Goal: Task Accomplishment & Management: Manage account settings

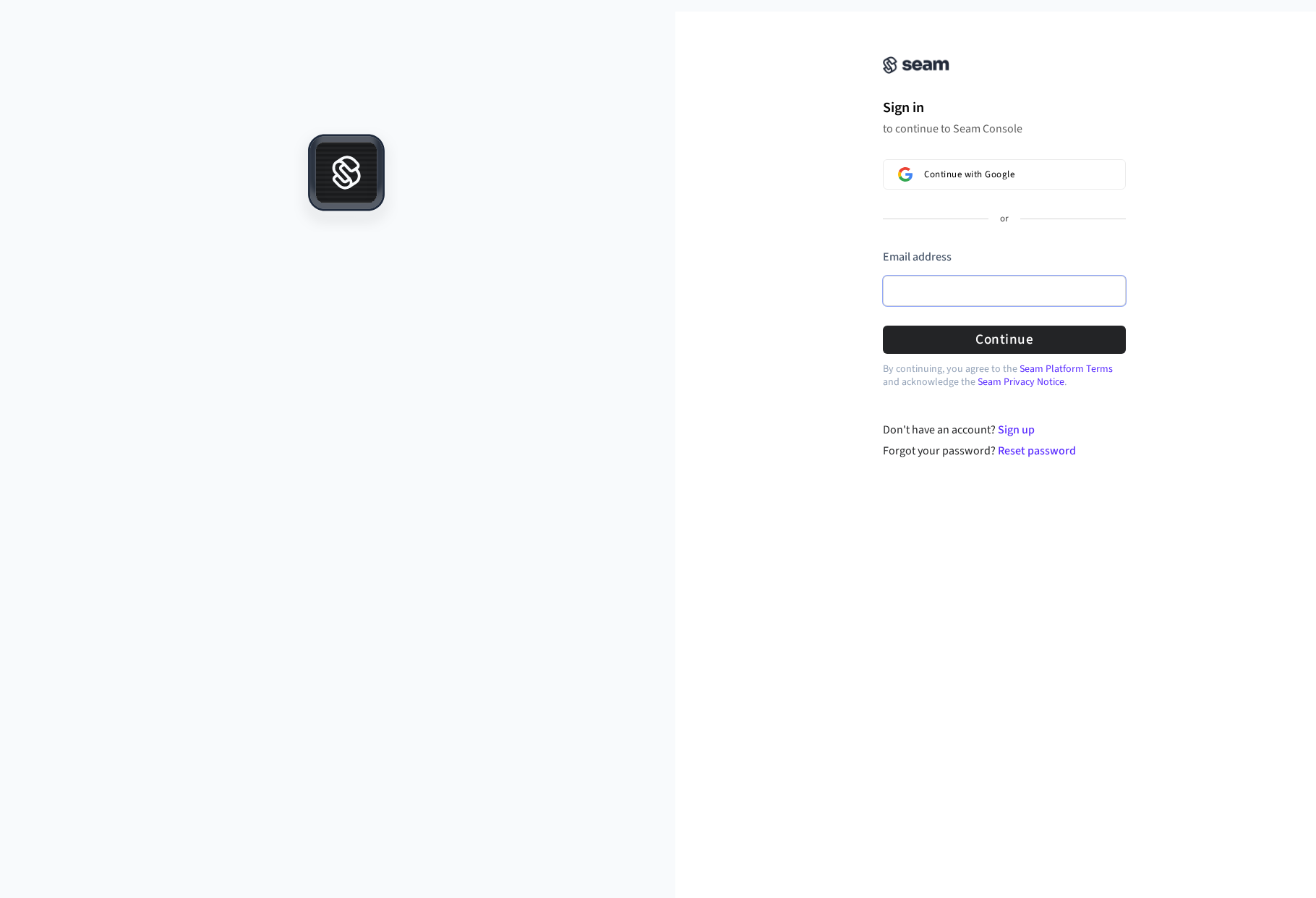
click at [958, 287] on input "Email address" at bounding box center [1004, 291] width 243 height 31
click at [973, 348] on button "Continue" at bounding box center [1004, 339] width 243 height 28
type input "**********"
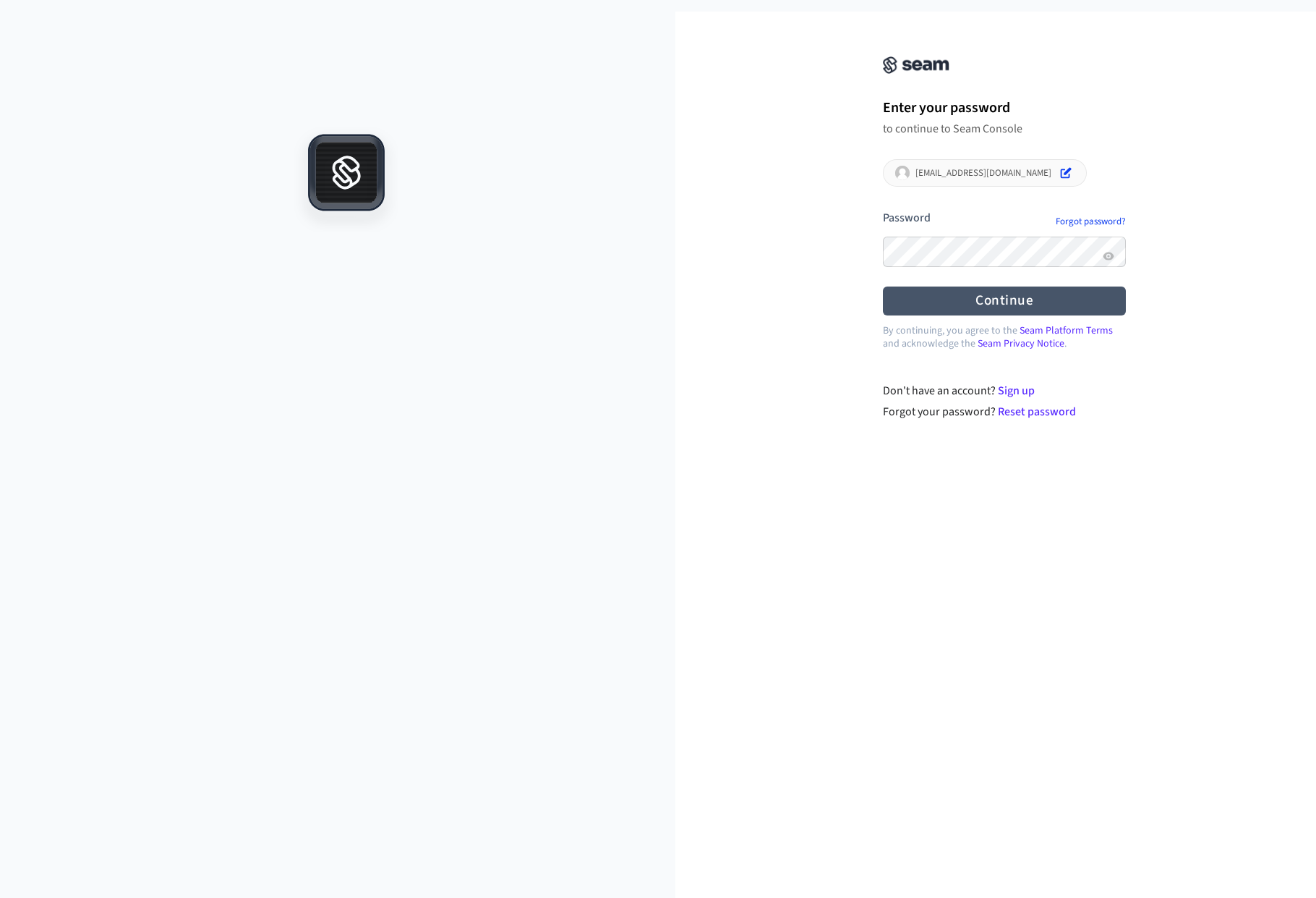
click at [883, 210] on button "submit" at bounding box center [883, 210] width 0 height 0
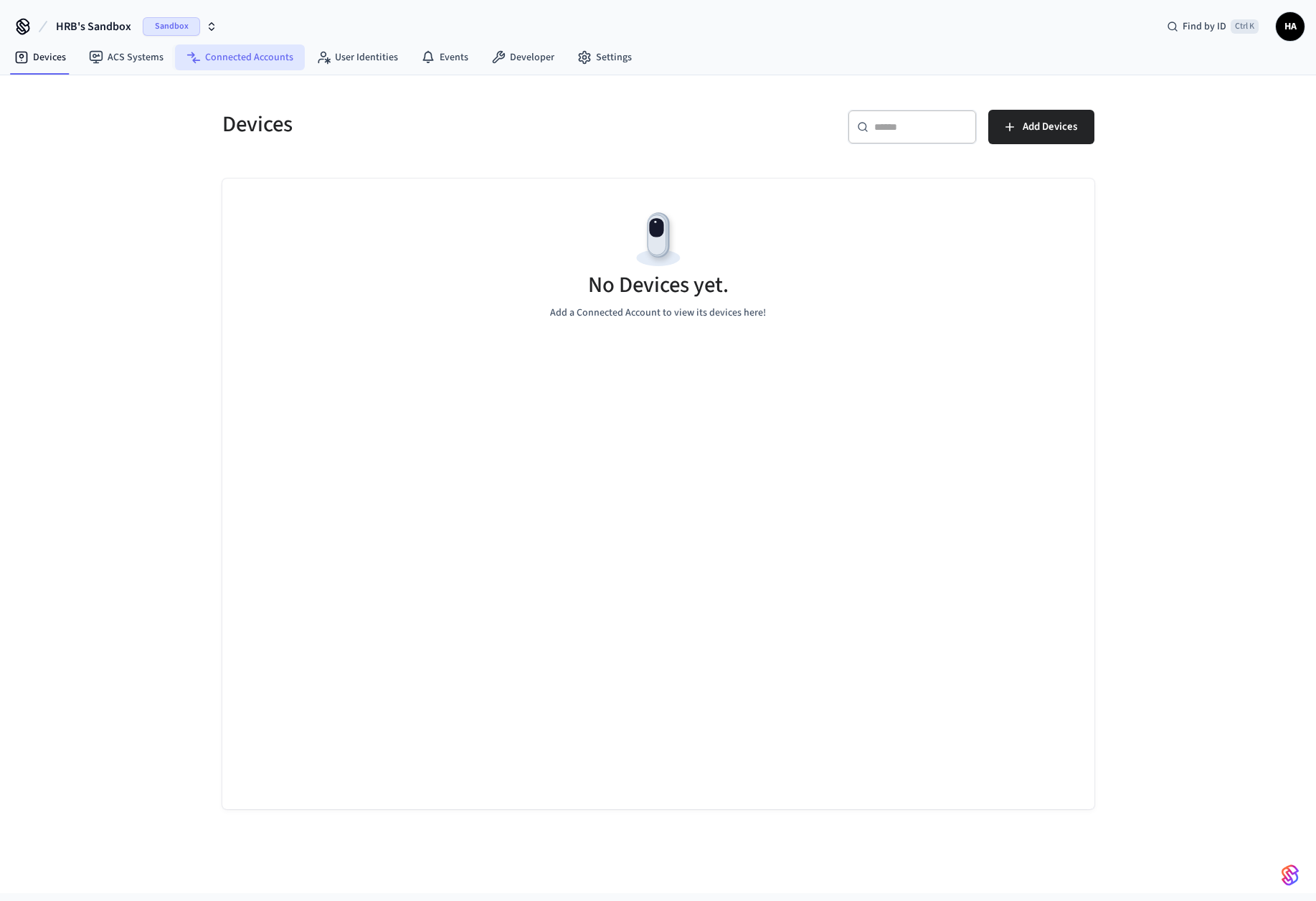
click at [213, 54] on link "Connected Accounts" at bounding box center [240, 57] width 130 height 26
click at [210, 27] on icon "button" at bounding box center [211, 26] width 11 height 11
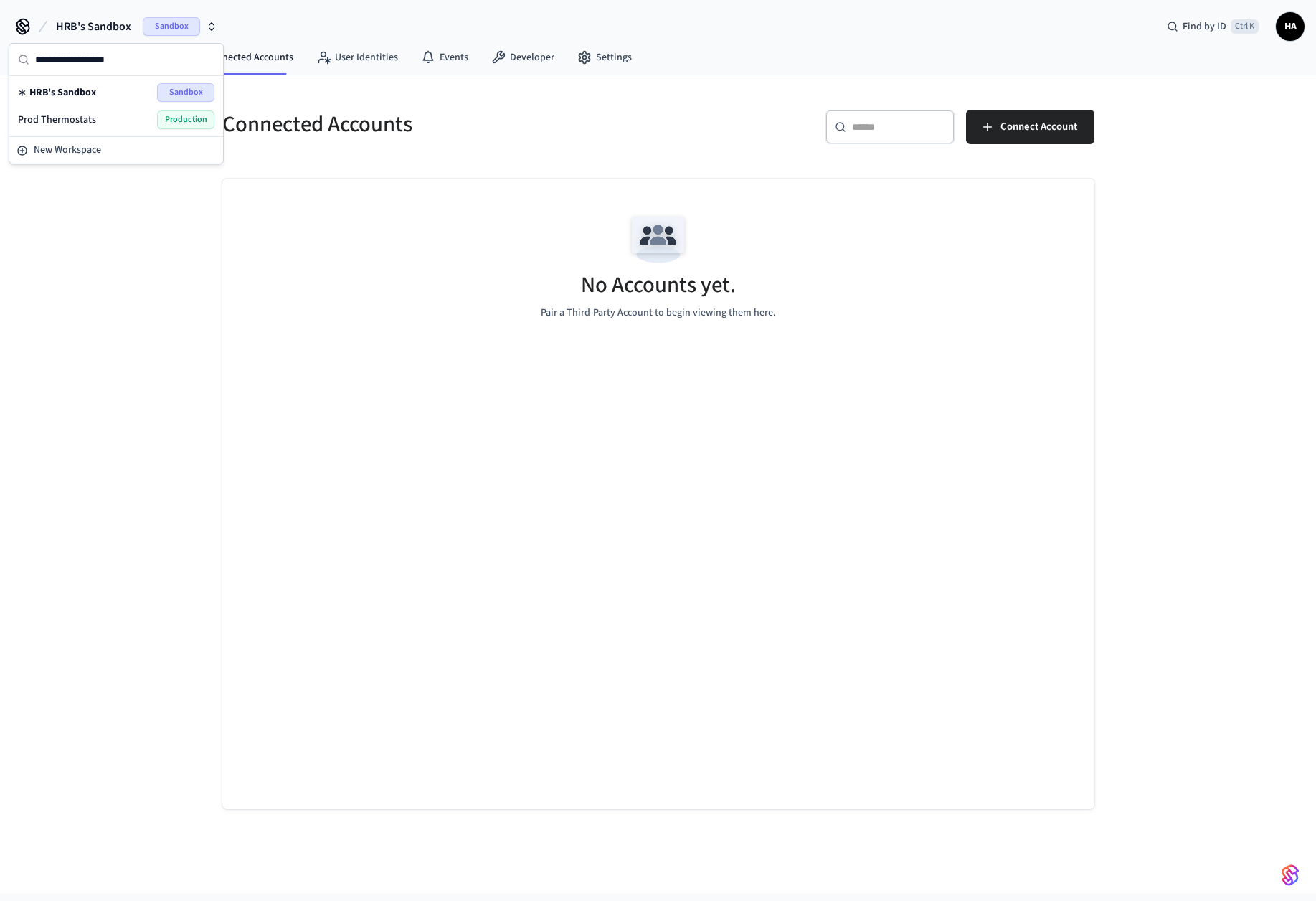
click at [176, 118] on span "Production" at bounding box center [185, 120] width 57 height 18
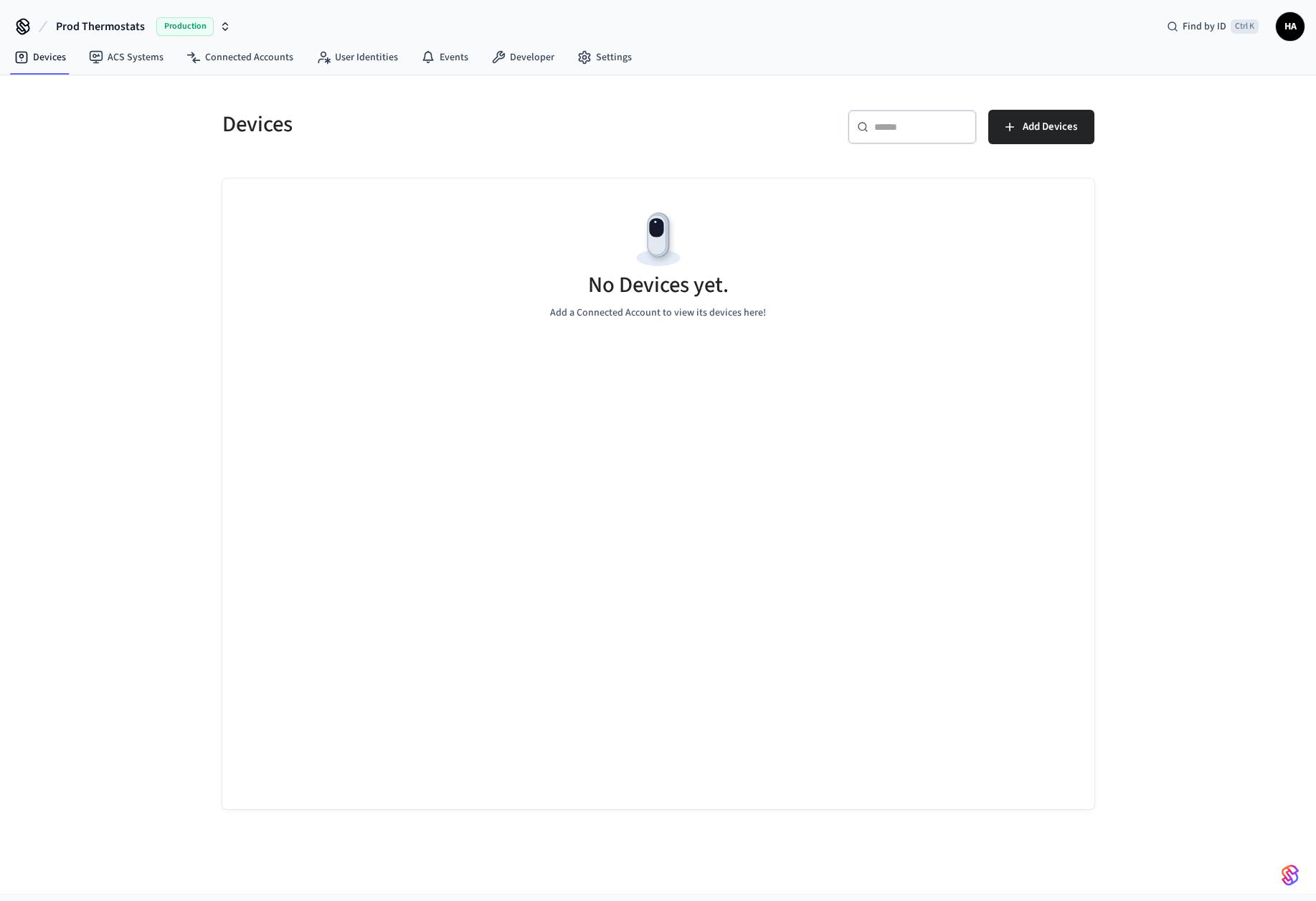
click at [167, 28] on span "Production" at bounding box center [185, 26] width 57 height 18
click at [280, 21] on div "Prod Thermostats Production Find by ID Ctrl K HA" at bounding box center [658, 21] width 1316 height 42
click at [609, 54] on link "Settings" at bounding box center [605, 57] width 77 height 26
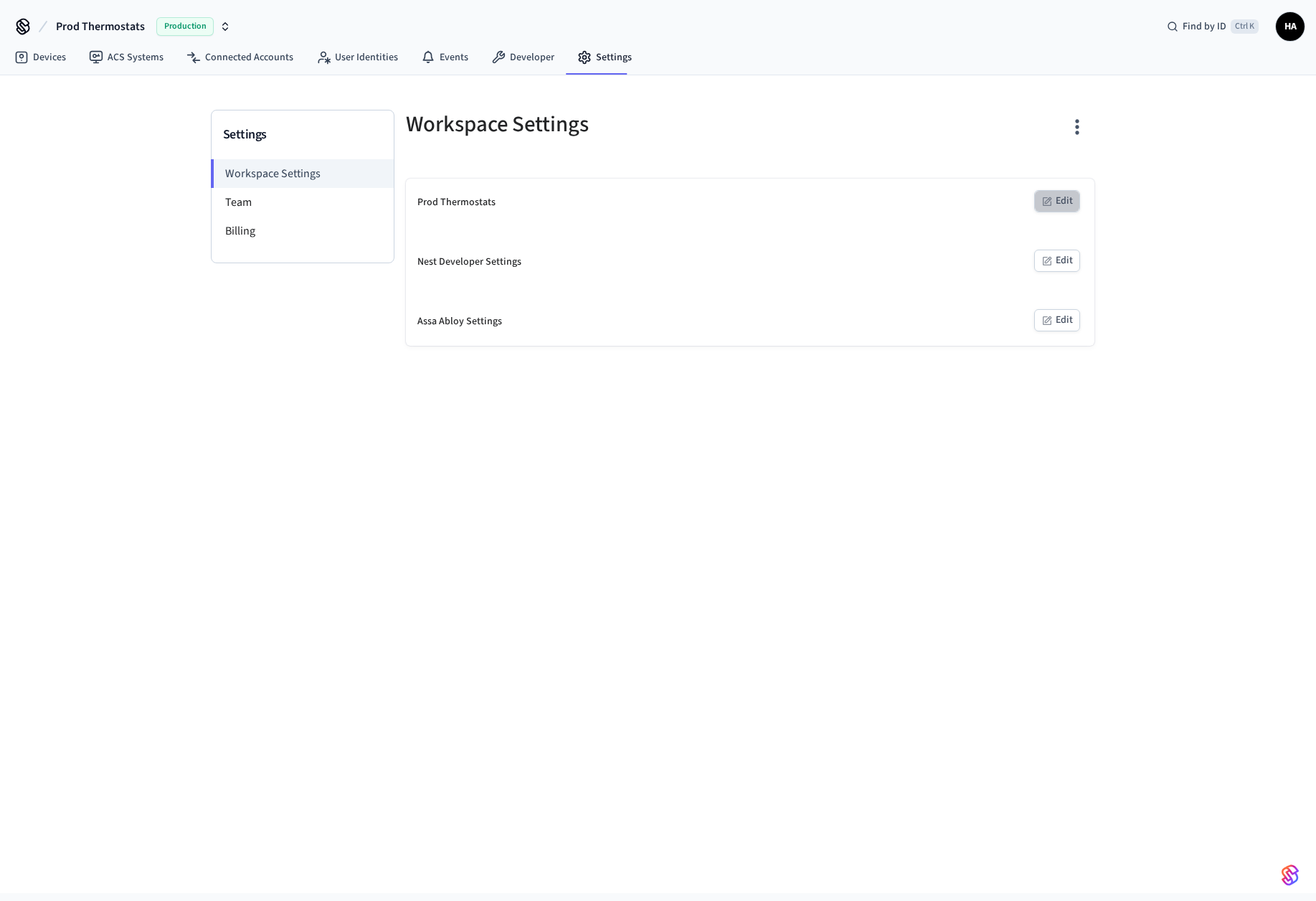
click at [1059, 190] on button "Edit" at bounding box center [1057, 202] width 46 height 22
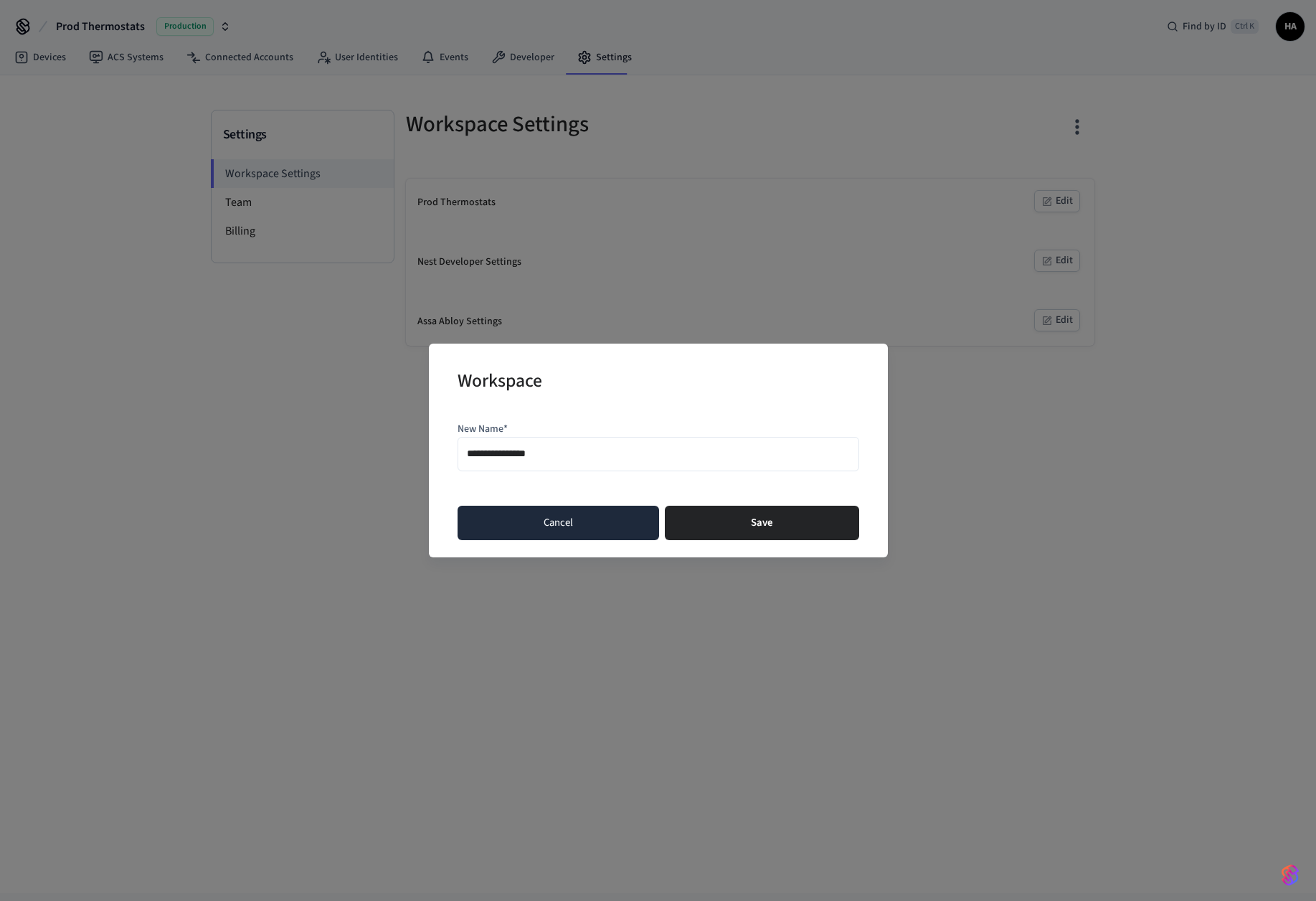
click at [558, 517] on button "Cancel" at bounding box center [558, 523] width 202 height 35
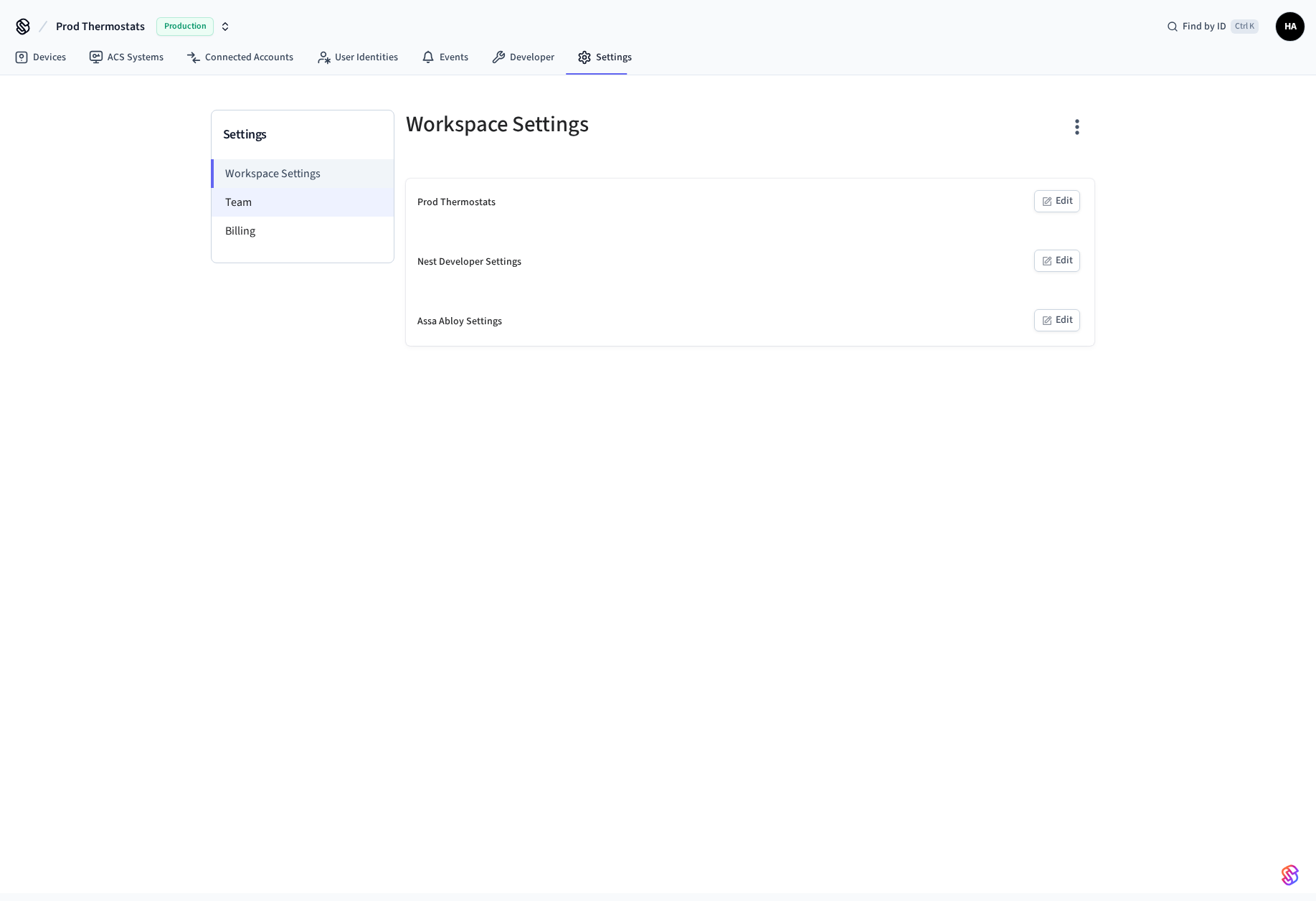
click at [265, 200] on li "Team" at bounding box center [303, 202] width 182 height 29
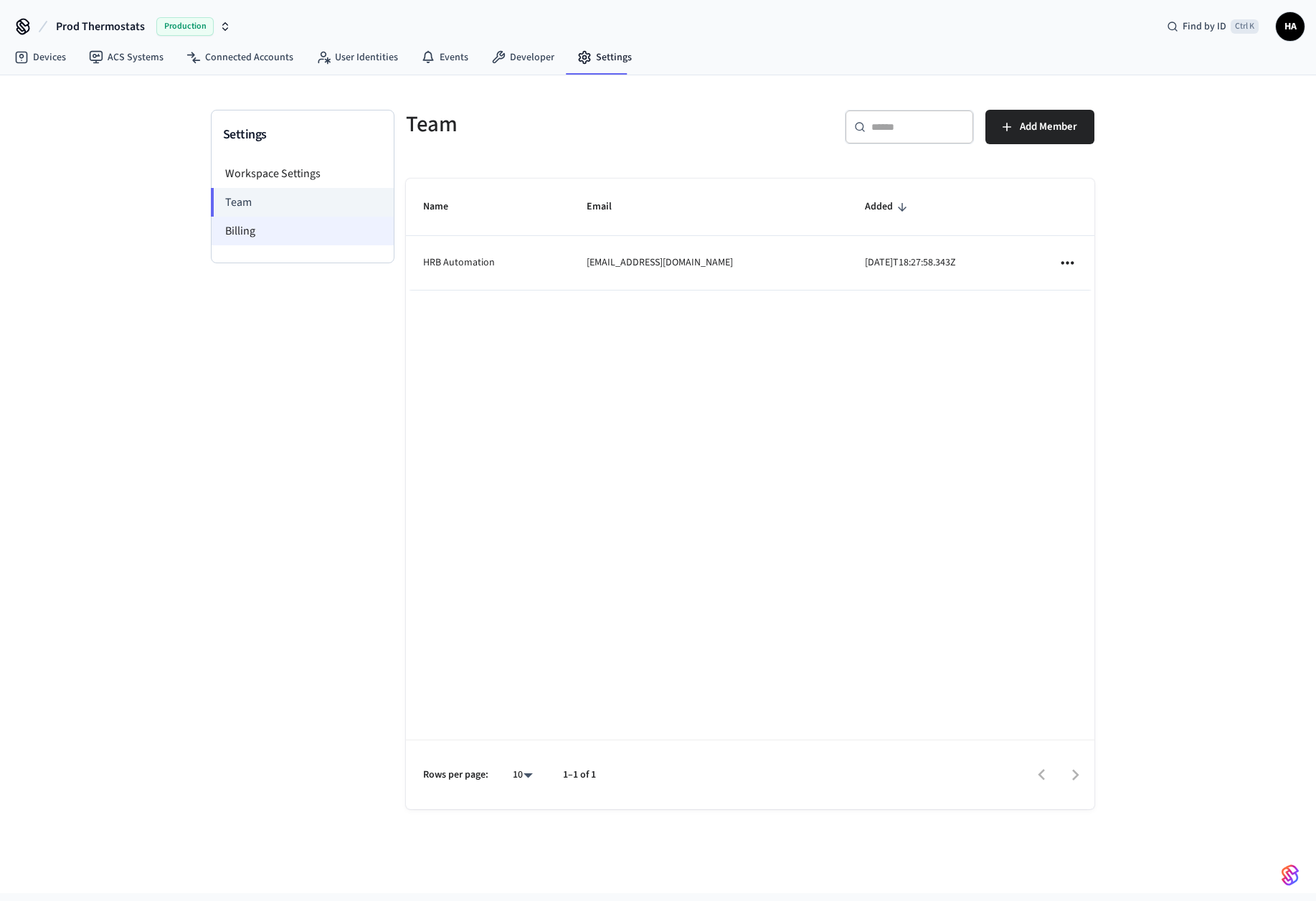
click at [261, 228] on li "Billing" at bounding box center [303, 231] width 182 height 29
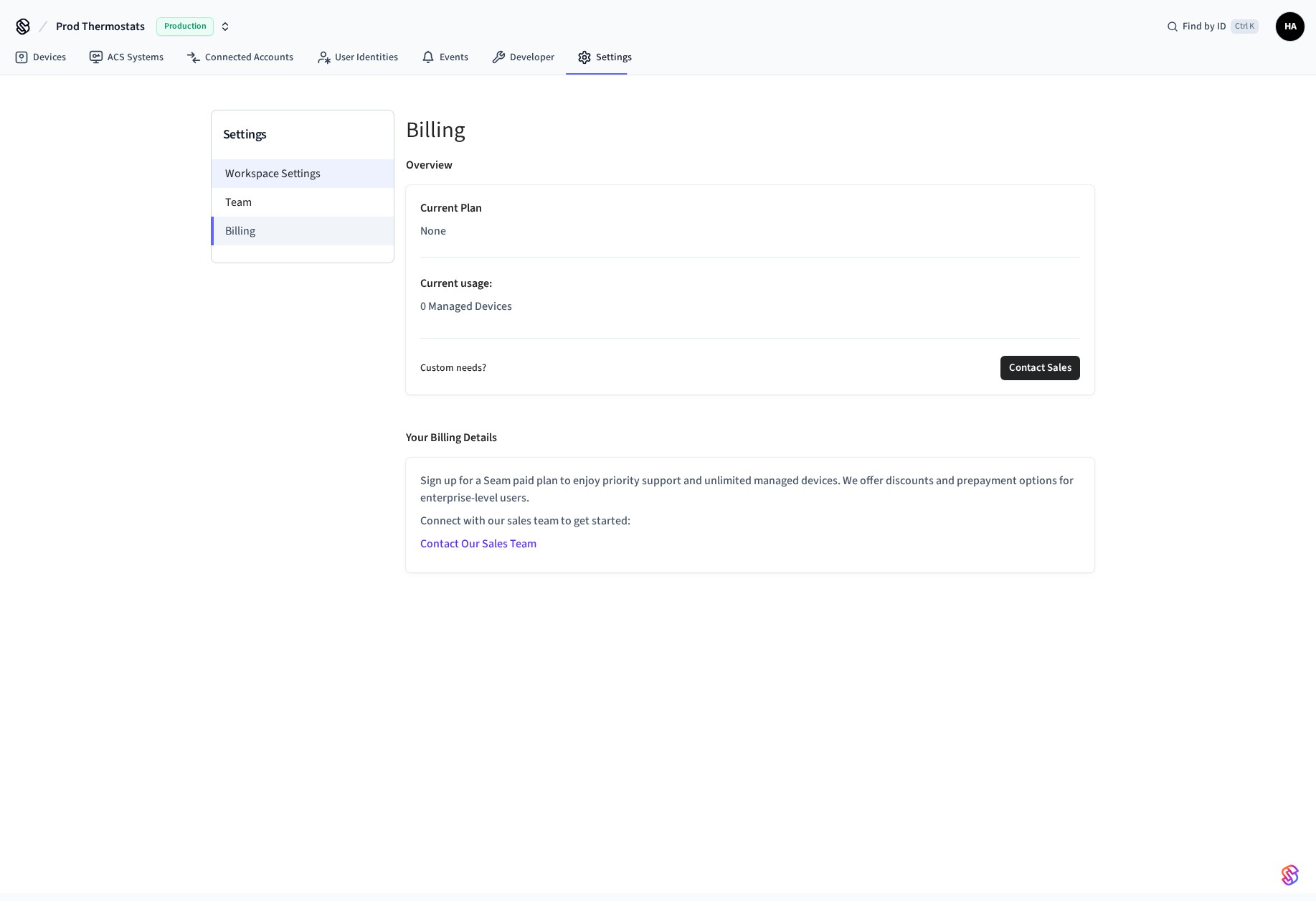
click at [271, 171] on li "Workspace Settings" at bounding box center [303, 173] width 182 height 29
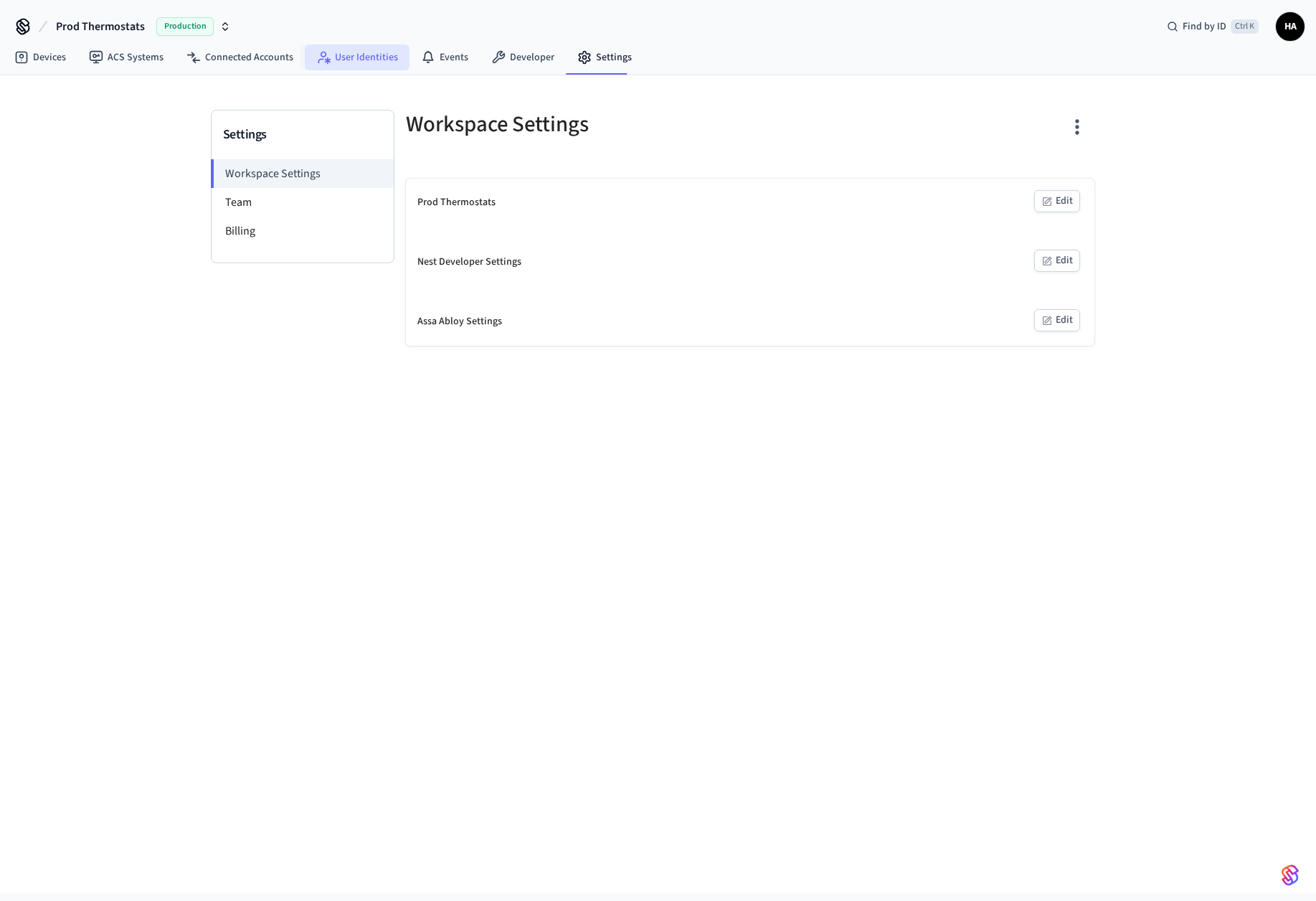
click at [373, 64] on link "User Identities" at bounding box center [357, 57] width 104 height 26
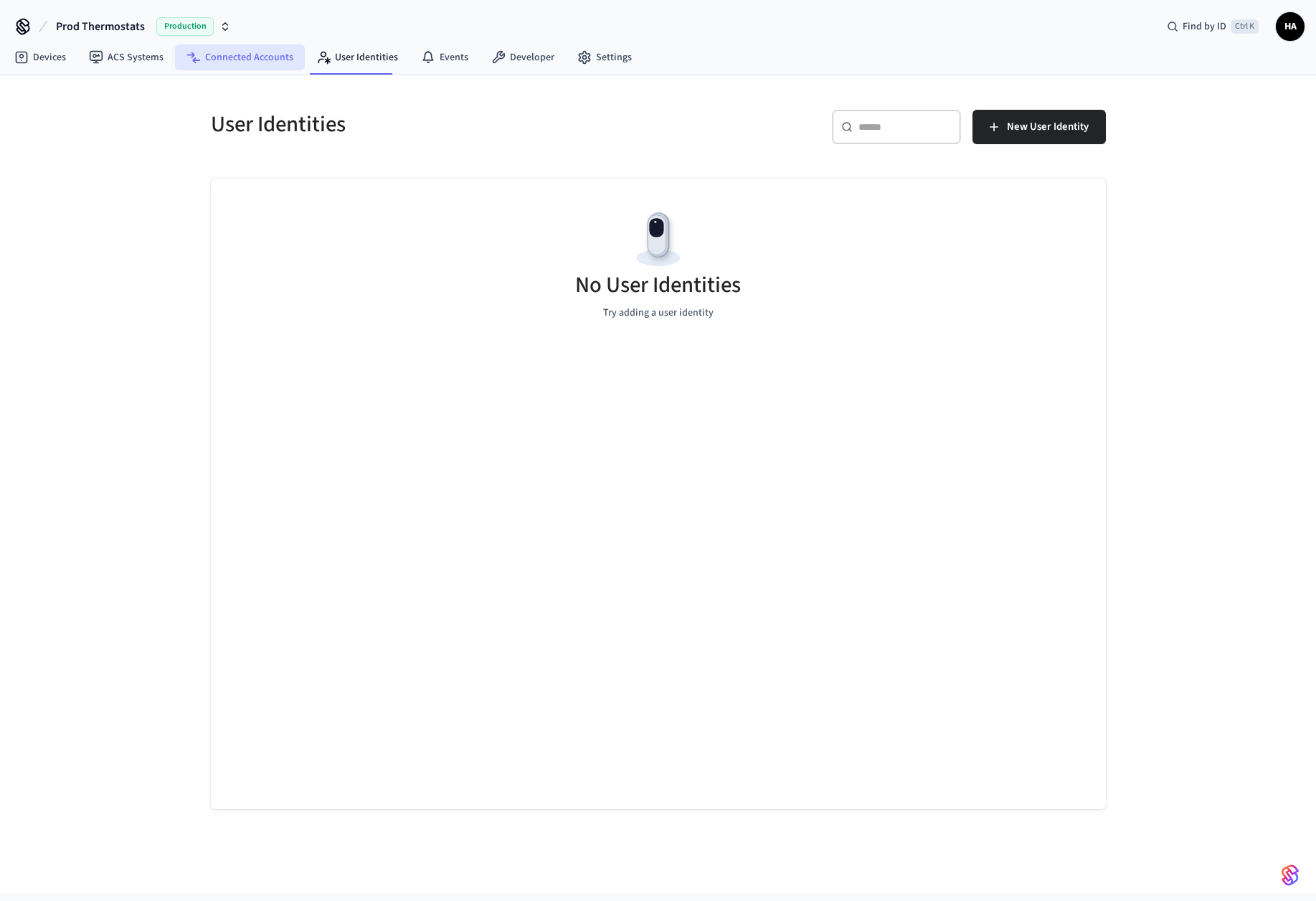
click at [261, 61] on link "Connected Accounts" at bounding box center [240, 57] width 130 height 26
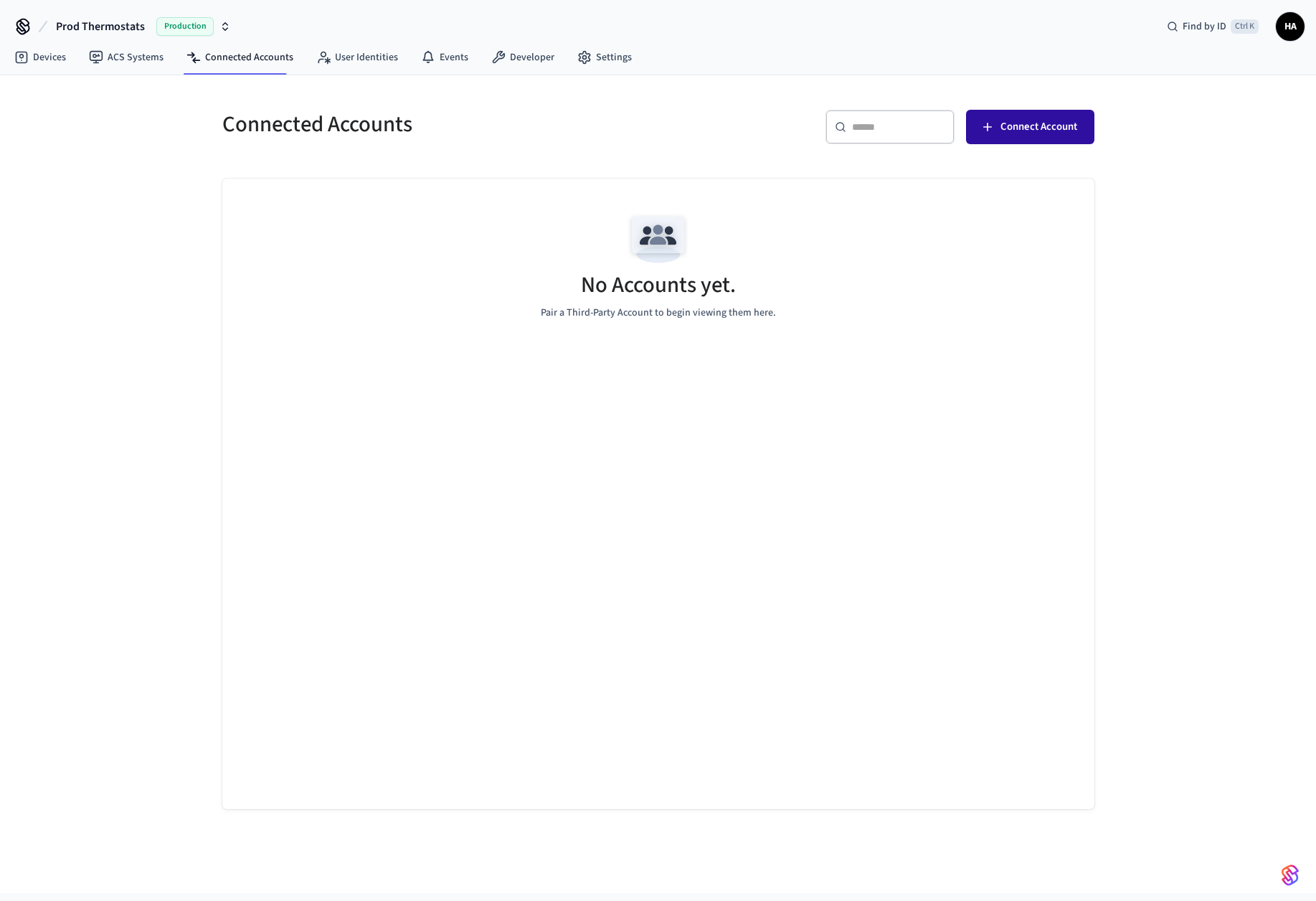
click at [1020, 121] on span "Connect Account" at bounding box center [1039, 127] width 77 height 18
click at [535, 59] on link "Developer" at bounding box center [523, 57] width 86 height 26
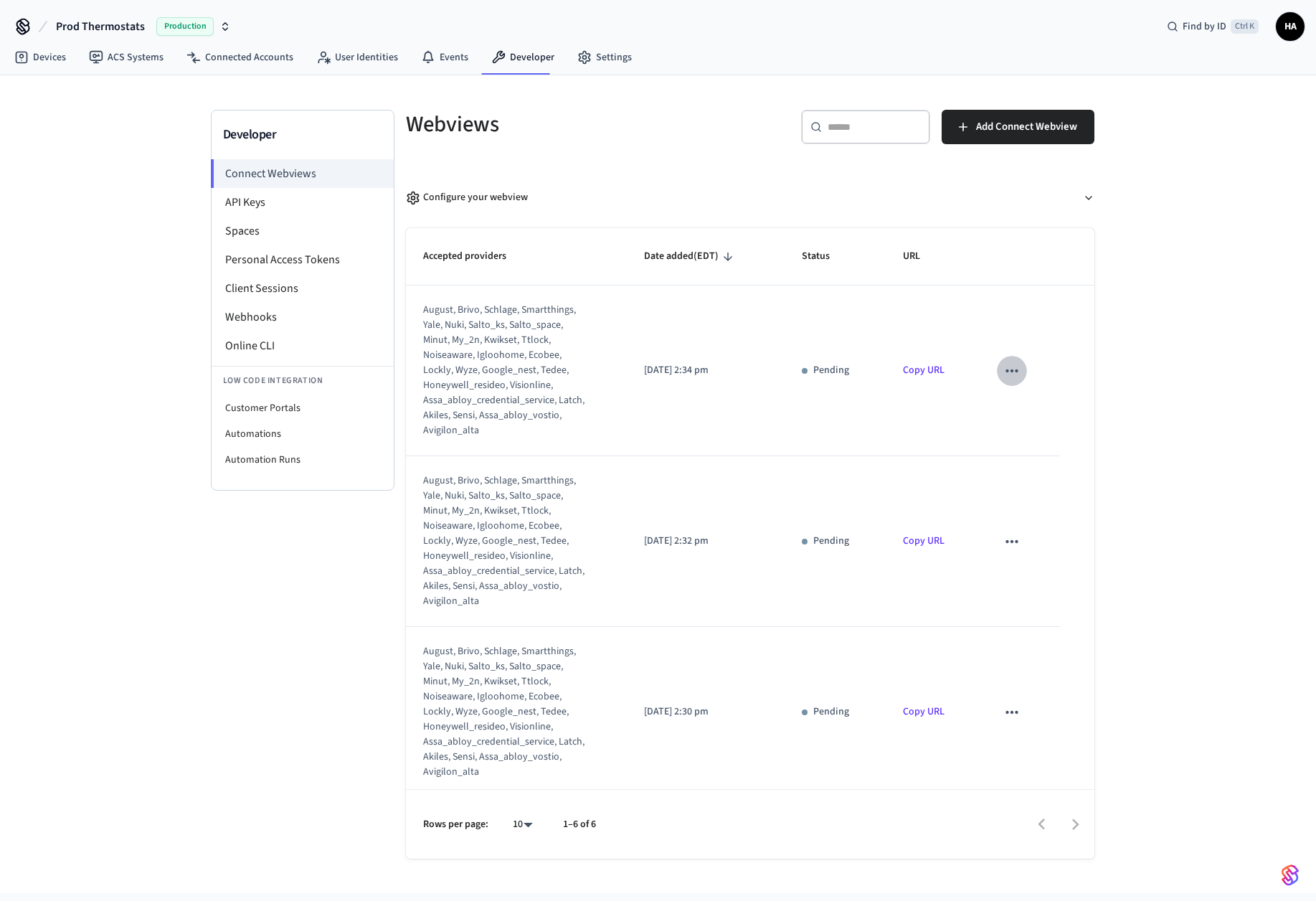
click at [1005, 371] on icon "sticky table" at bounding box center [1011, 371] width 12 height 3
click at [1045, 416] on li "Delete" at bounding box center [1031, 416] width 65 height 38
click at [1010, 369] on icon "sticky table" at bounding box center [1012, 370] width 18 height 18
click at [1019, 411] on icon at bounding box center [1017, 417] width 11 height 11
click at [1003, 365] on icon "sticky table" at bounding box center [1012, 370] width 18 height 18
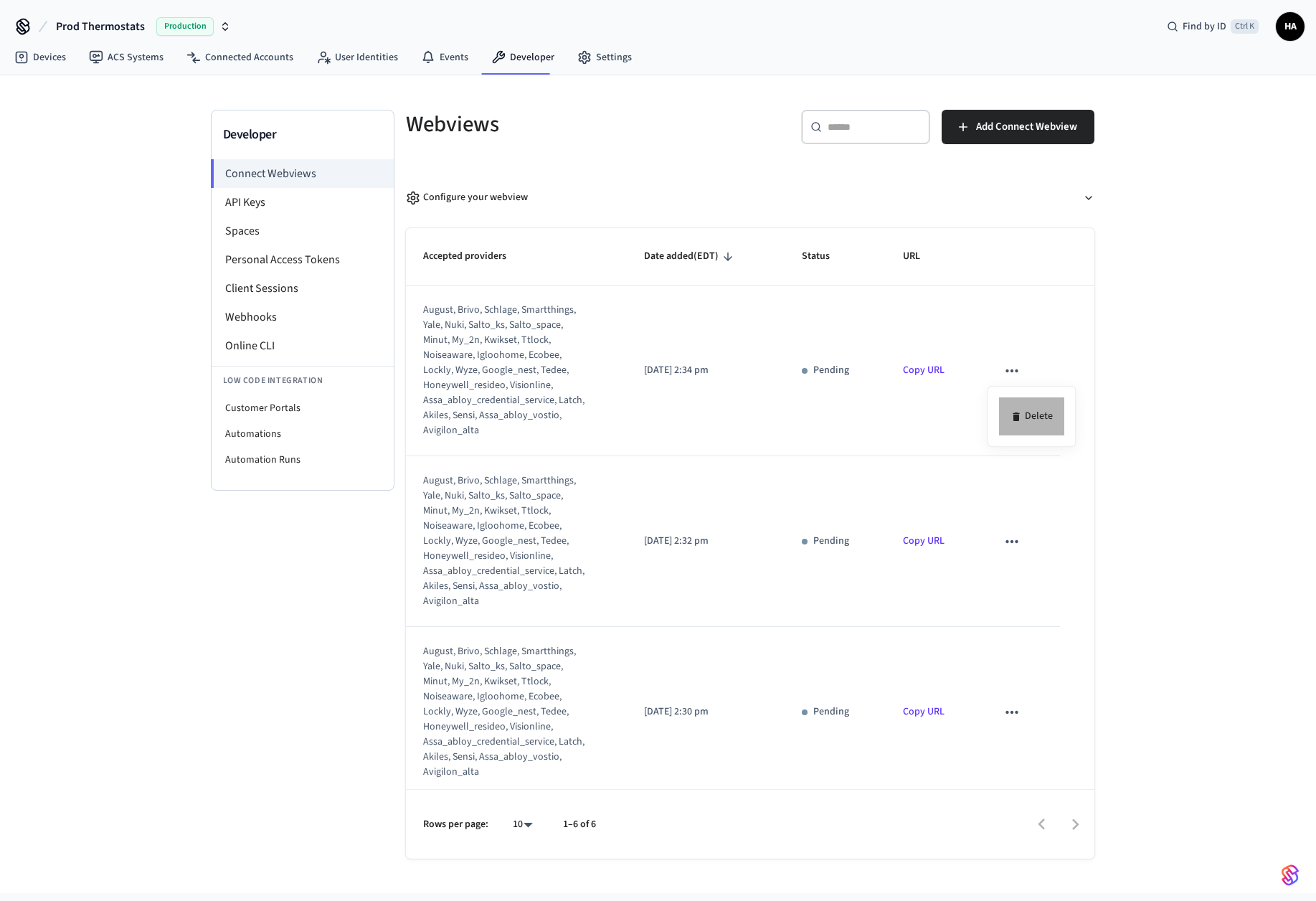
click at [1015, 413] on icon at bounding box center [1016, 417] width 6 height 9
click at [1005, 373] on icon "sticky table" at bounding box center [1012, 370] width 18 height 18
click at [1018, 417] on icon at bounding box center [1016, 417] width 6 height 9
click at [1005, 373] on icon "sticky table" at bounding box center [1012, 370] width 18 height 18
click at [1026, 422] on li "Delete" at bounding box center [1031, 416] width 65 height 38
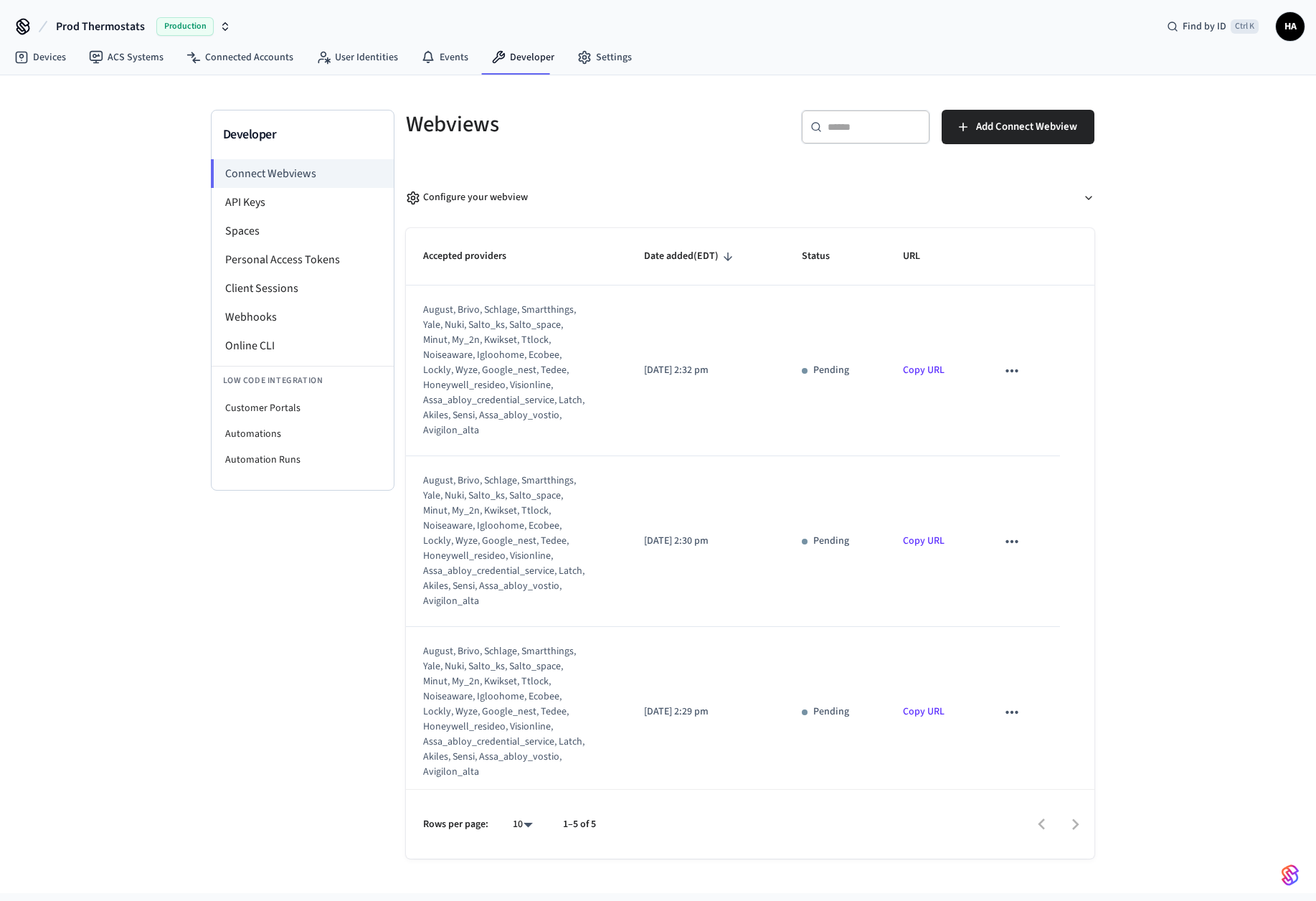
click at [1008, 371] on icon "sticky table" at bounding box center [1011, 371] width 12 height 3
click at [1027, 420] on li "Delete" at bounding box center [1031, 416] width 65 height 38
click at [1005, 369] on icon "sticky table" at bounding box center [1012, 370] width 18 height 18
click at [1027, 407] on li "Delete" at bounding box center [1031, 416] width 65 height 38
click at [1007, 373] on icon "sticky table" at bounding box center [1011, 371] width 12 height 3
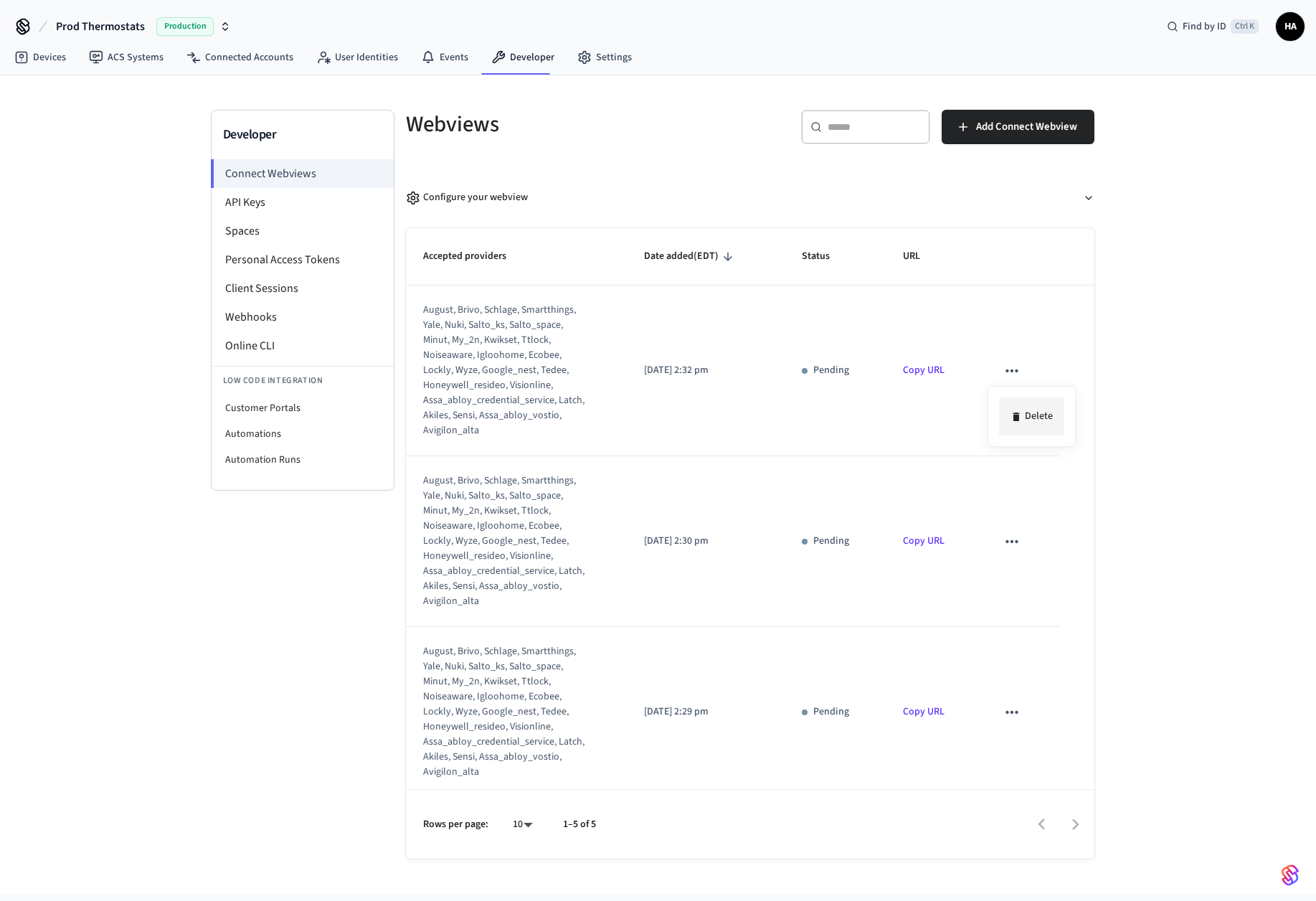
click at [1025, 413] on li "Delete" at bounding box center [1031, 416] width 65 height 38
click at [1008, 373] on icon "sticky table" at bounding box center [1011, 371] width 12 height 3
click at [1030, 422] on li "Delete" at bounding box center [1031, 416] width 65 height 38
click at [1005, 371] on icon "sticky table" at bounding box center [1011, 371] width 12 height 3
click at [1000, 362] on div at bounding box center [658, 450] width 1316 height 901
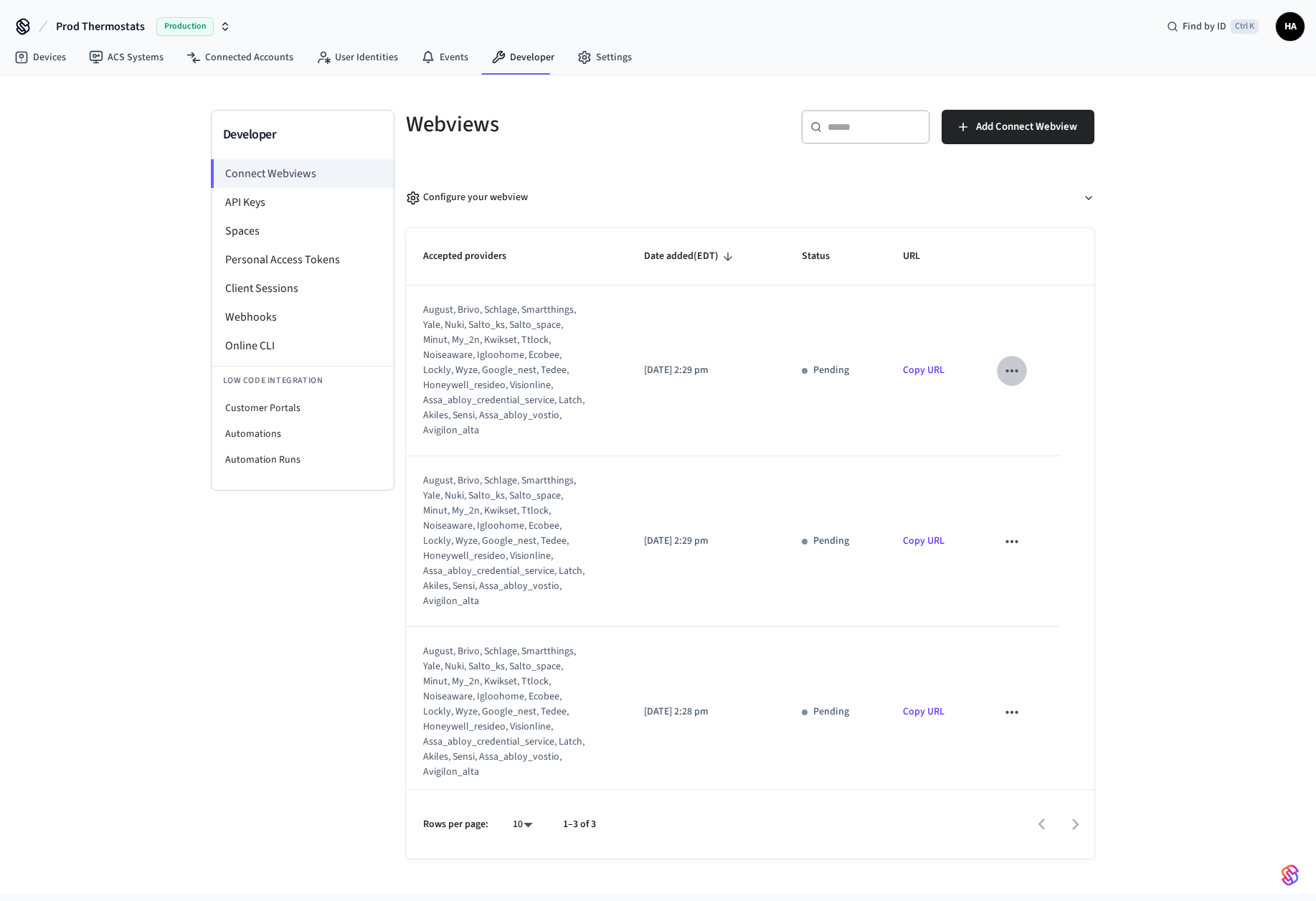
click at [1005, 371] on icon "sticky table" at bounding box center [1011, 371] width 12 height 3
click at [1025, 408] on li "Delete" at bounding box center [1031, 416] width 65 height 38
click at [1003, 373] on icon "sticky table" at bounding box center [1012, 370] width 18 height 18
click at [1027, 421] on li "Delete" at bounding box center [1031, 416] width 65 height 38
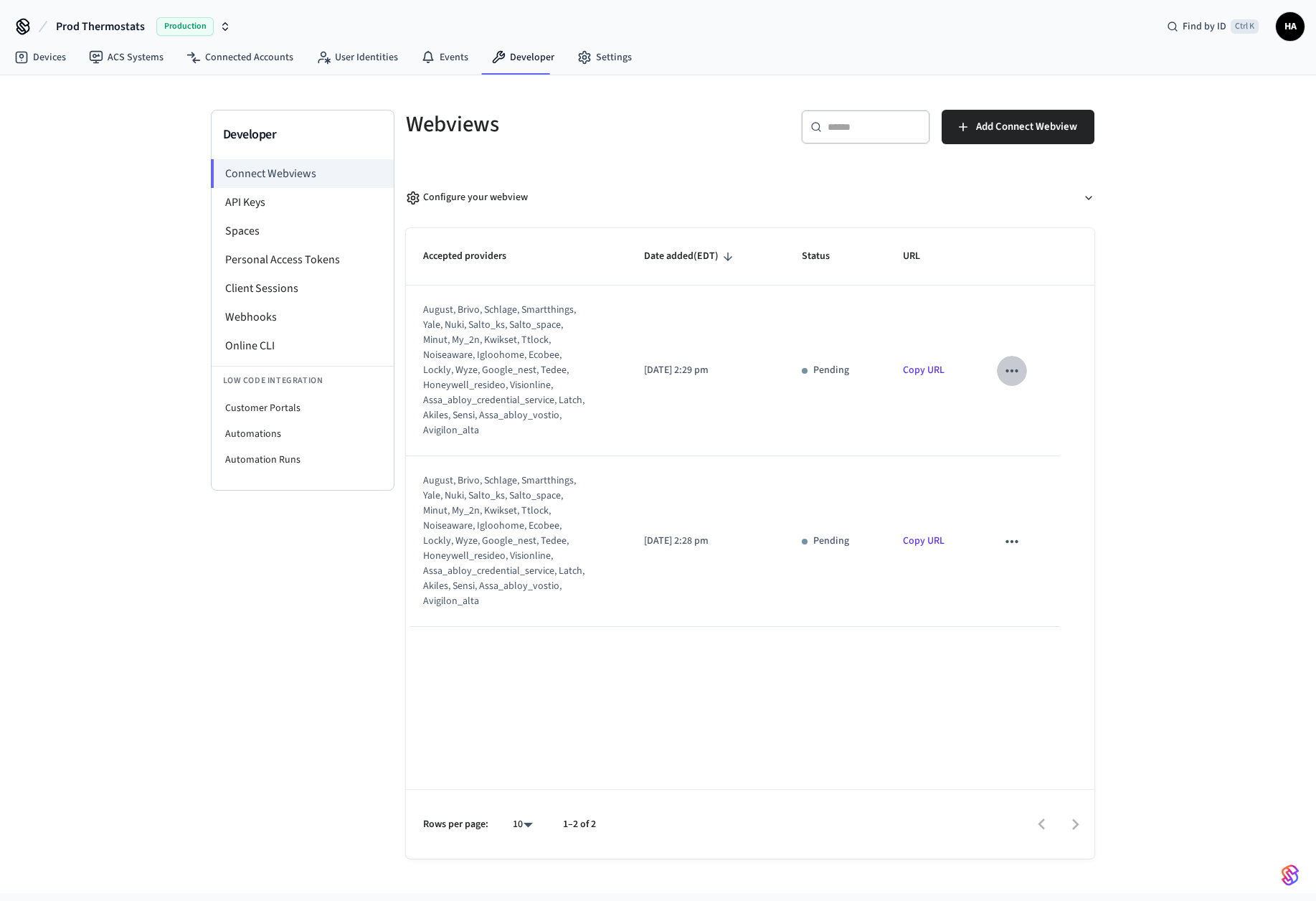
click at [1008, 371] on icon "sticky table" at bounding box center [1011, 371] width 12 height 3
click at [1034, 420] on li "Delete" at bounding box center [1041, 416] width 65 height 38
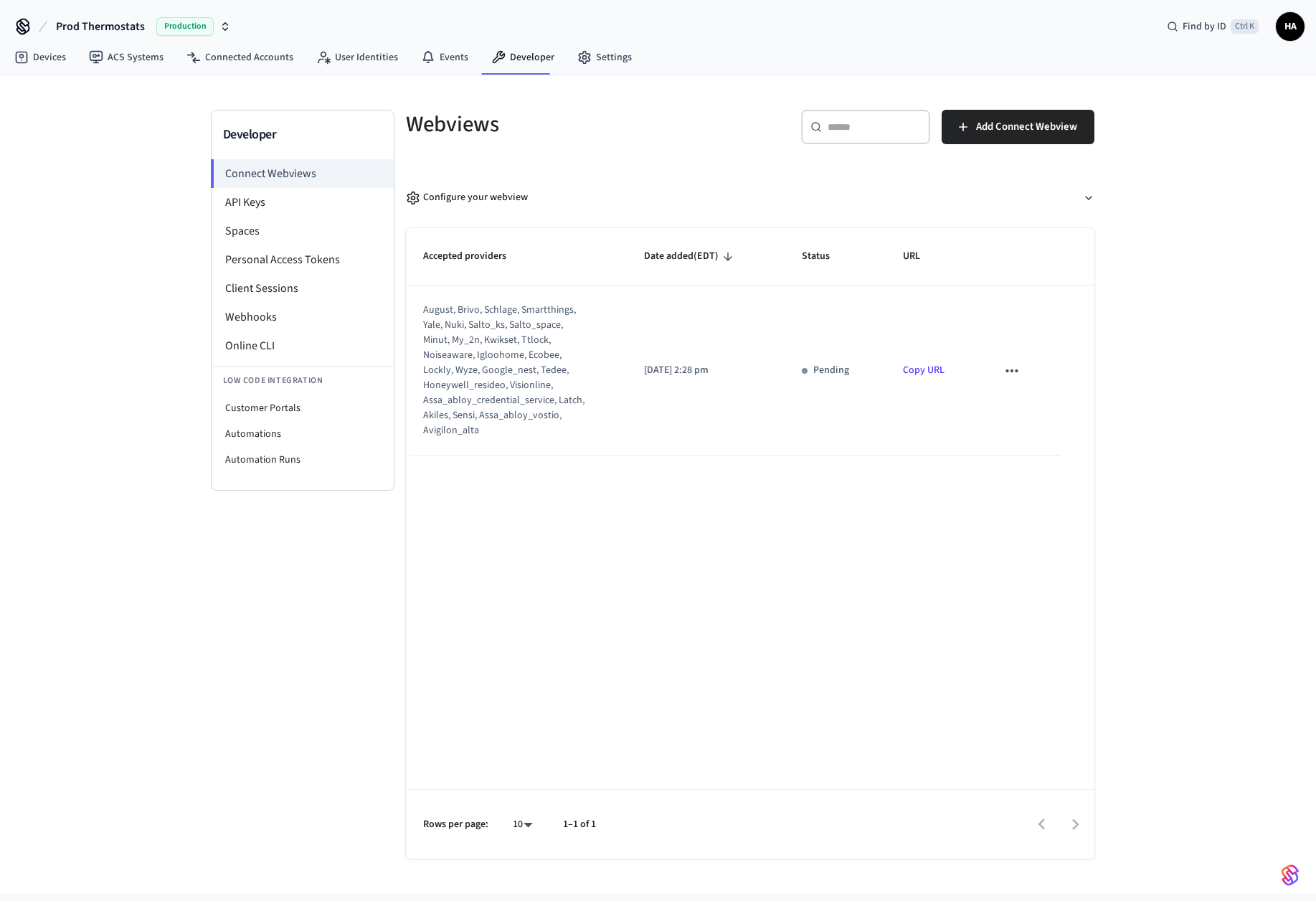
click at [935, 373] on link "Copy URL" at bounding box center [924, 370] width 42 height 14
click at [444, 195] on div "Configure your webview" at bounding box center [467, 198] width 122 height 15
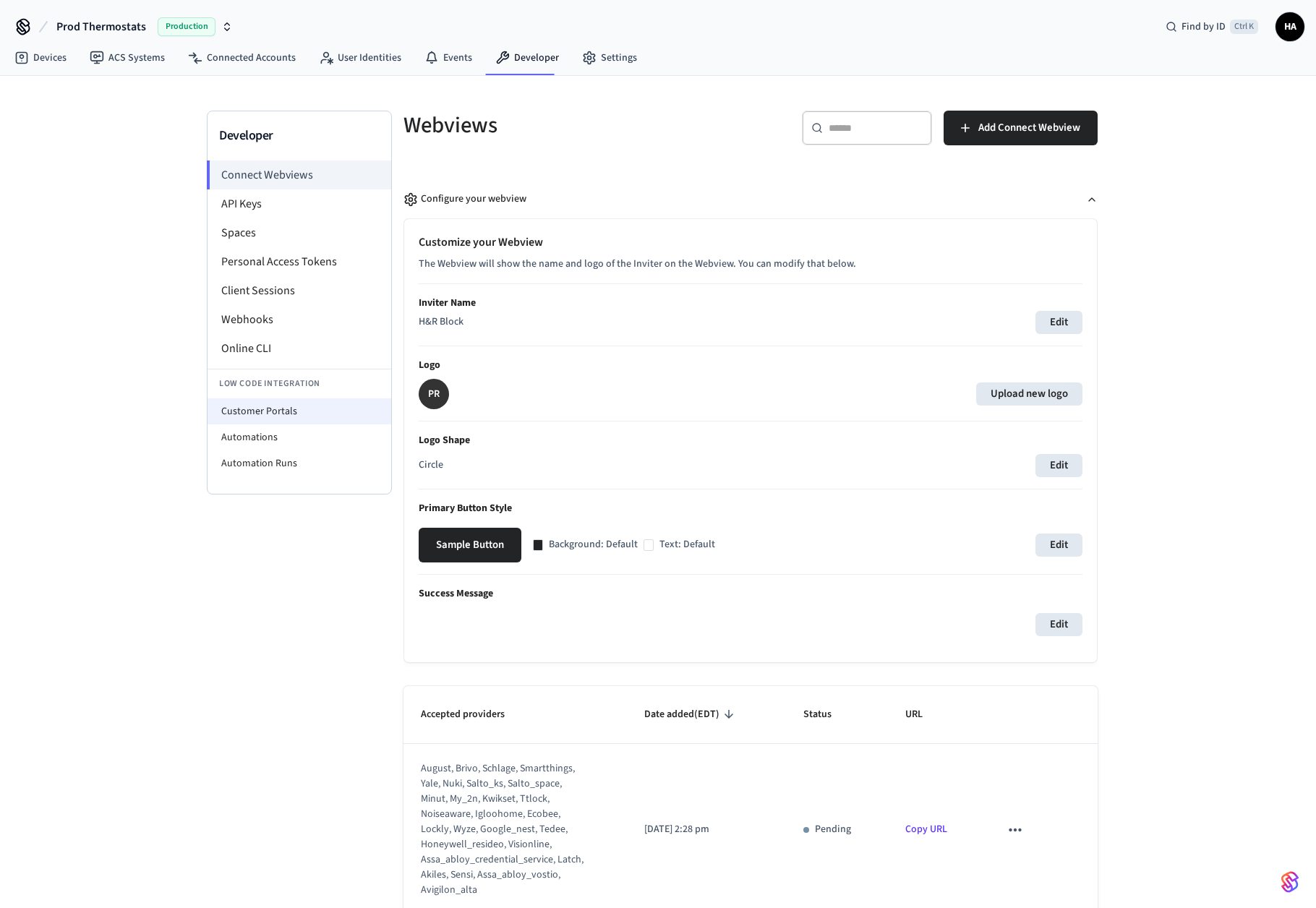
click at [282, 407] on li "Customer Portals" at bounding box center [299, 411] width 184 height 26
select select "**********"
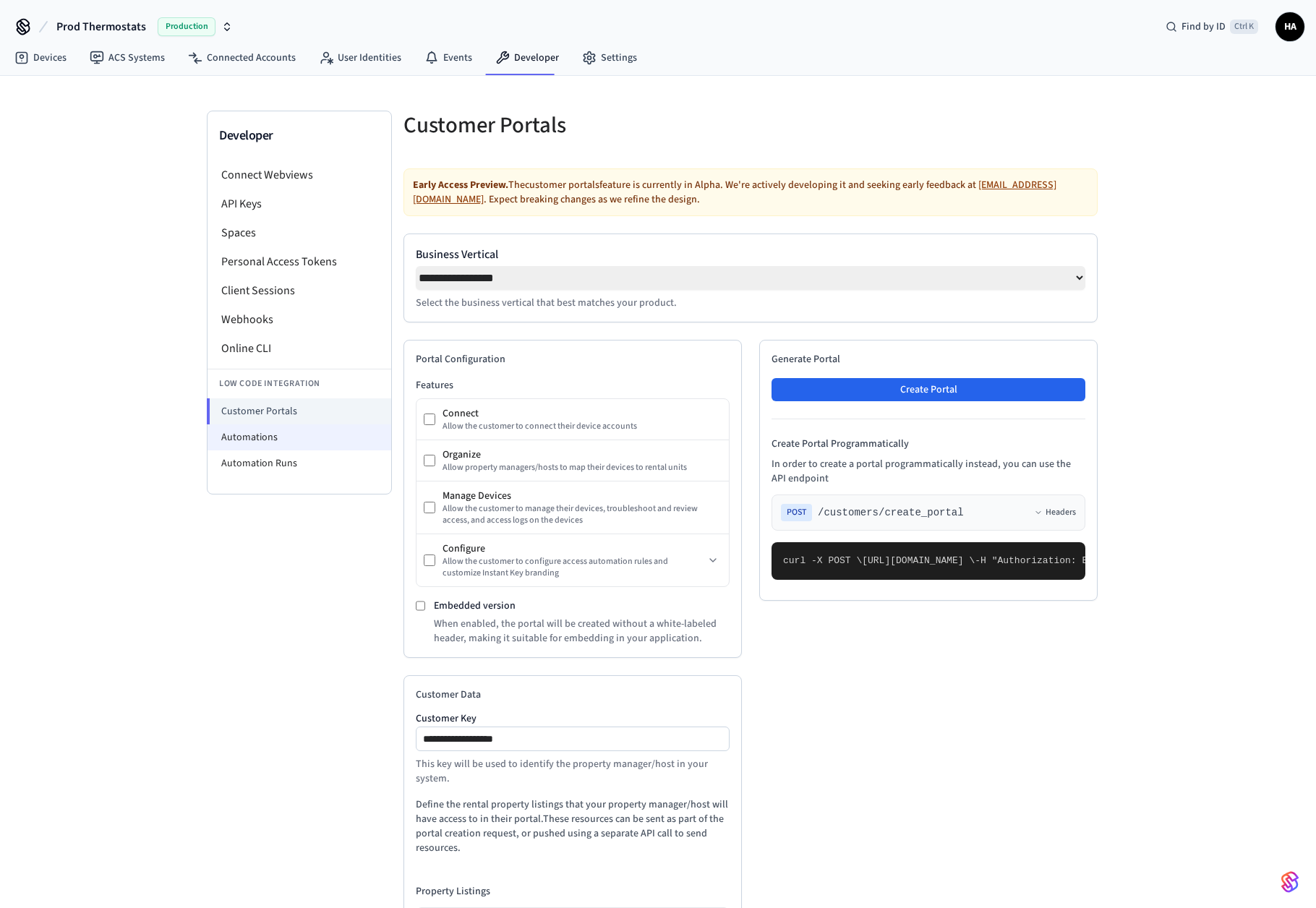
click at [282, 429] on li "Automations" at bounding box center [299, 437] width 184 height 26
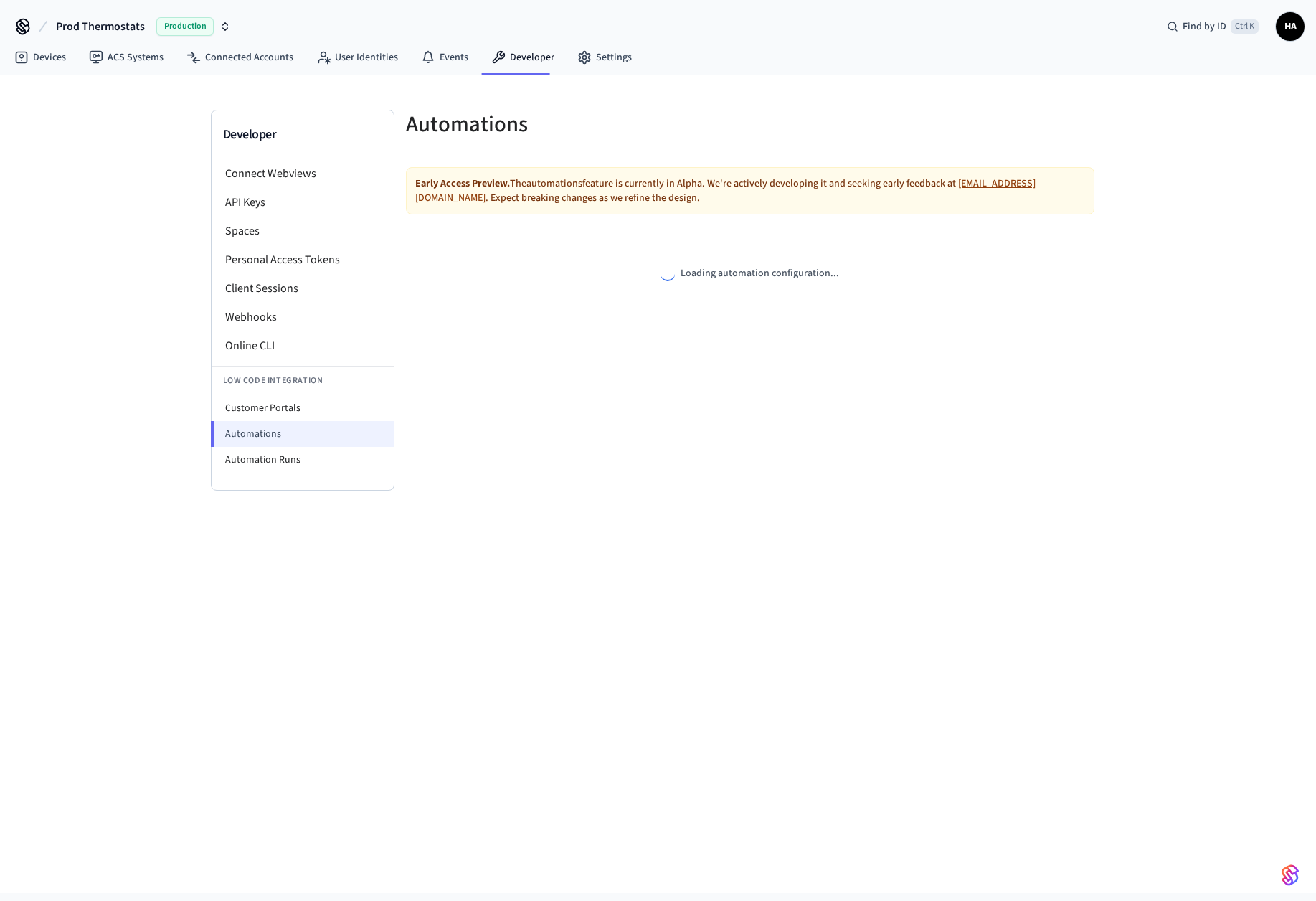
select select "**********"
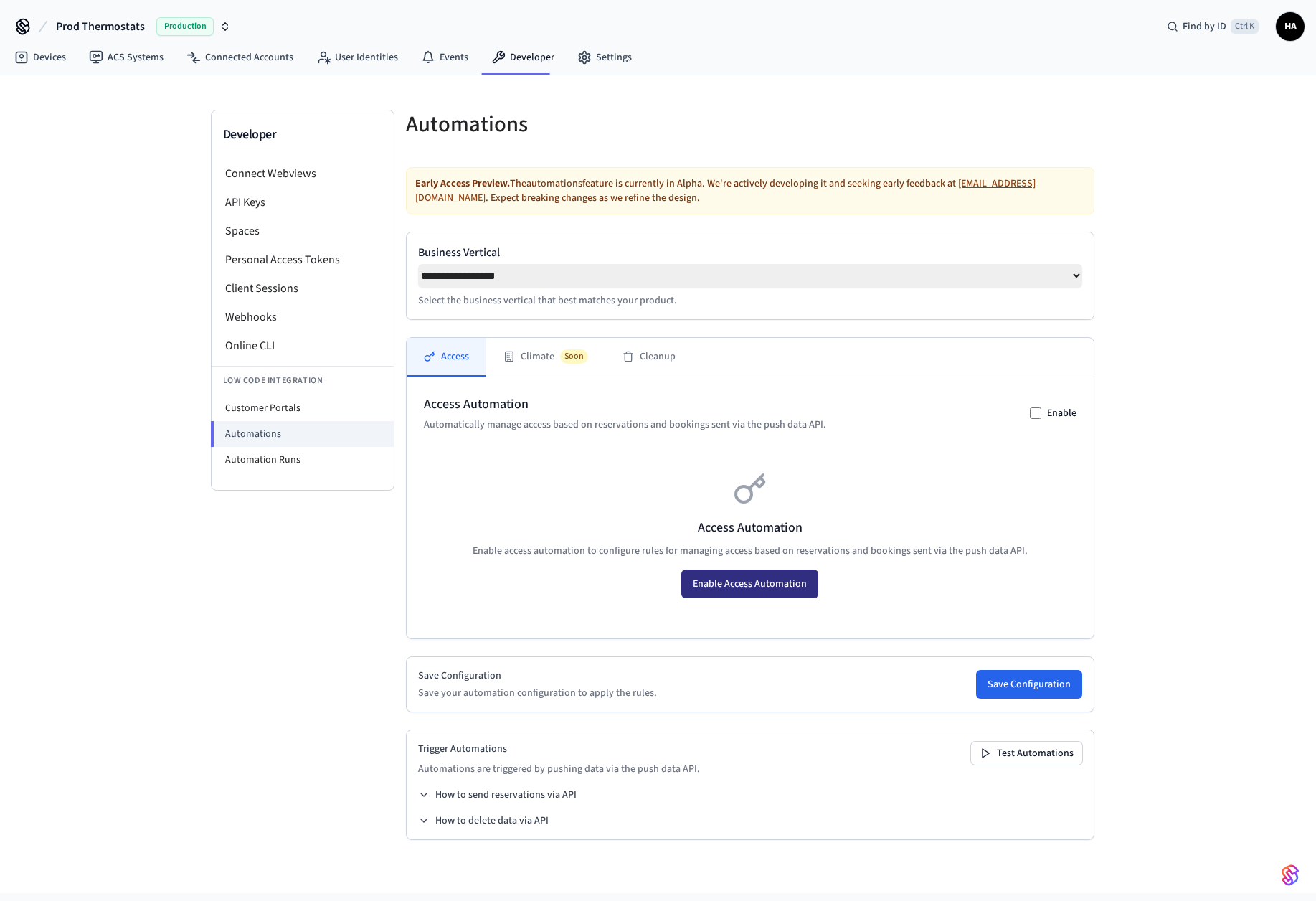
click at [752, 586] on button "Enable Access Automation" at bounding box center [750, 584] width 137 height 29
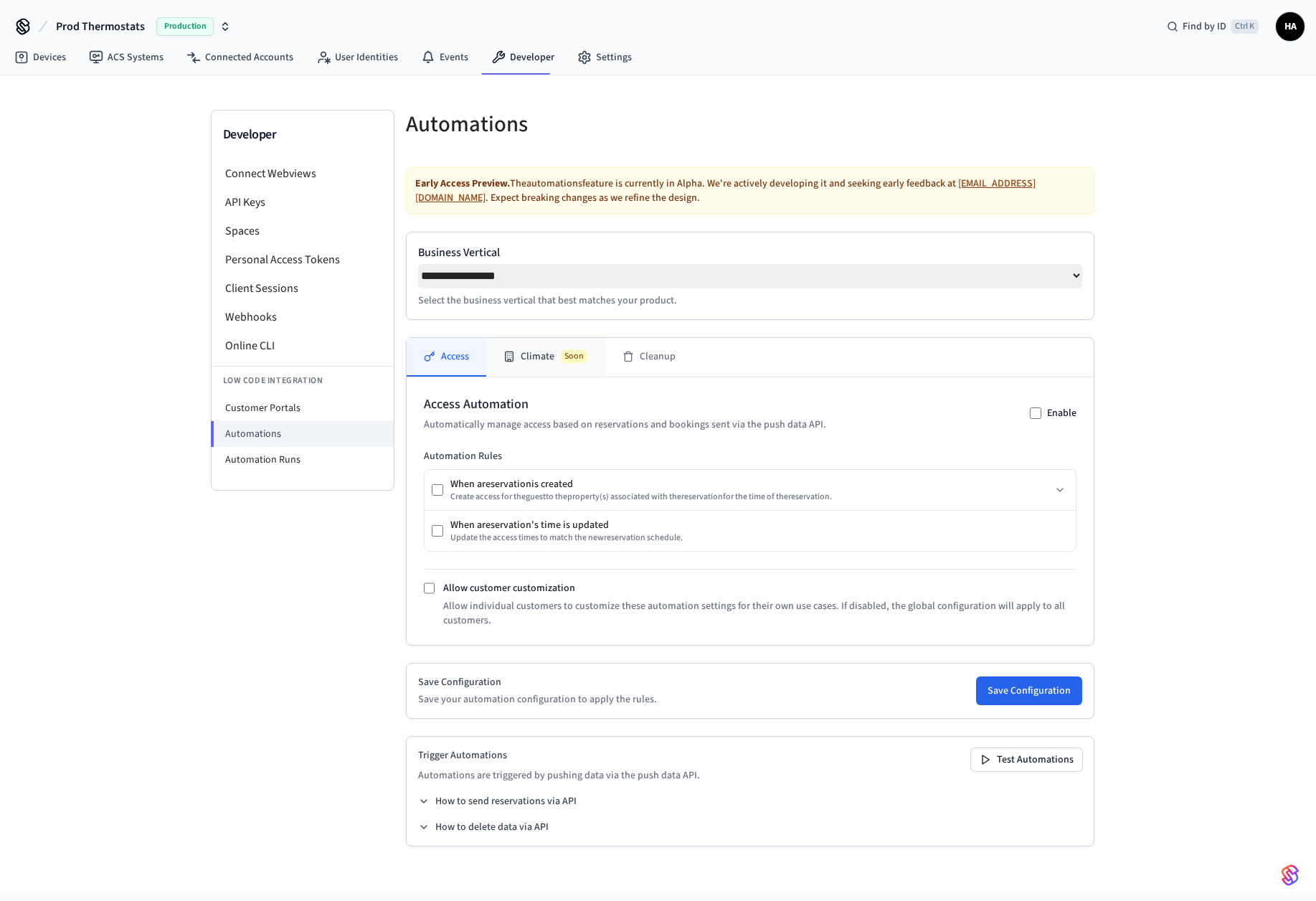
click at [528, 362] on button "Climate Soon" at bounding box center [546, 357] width 119 height 39
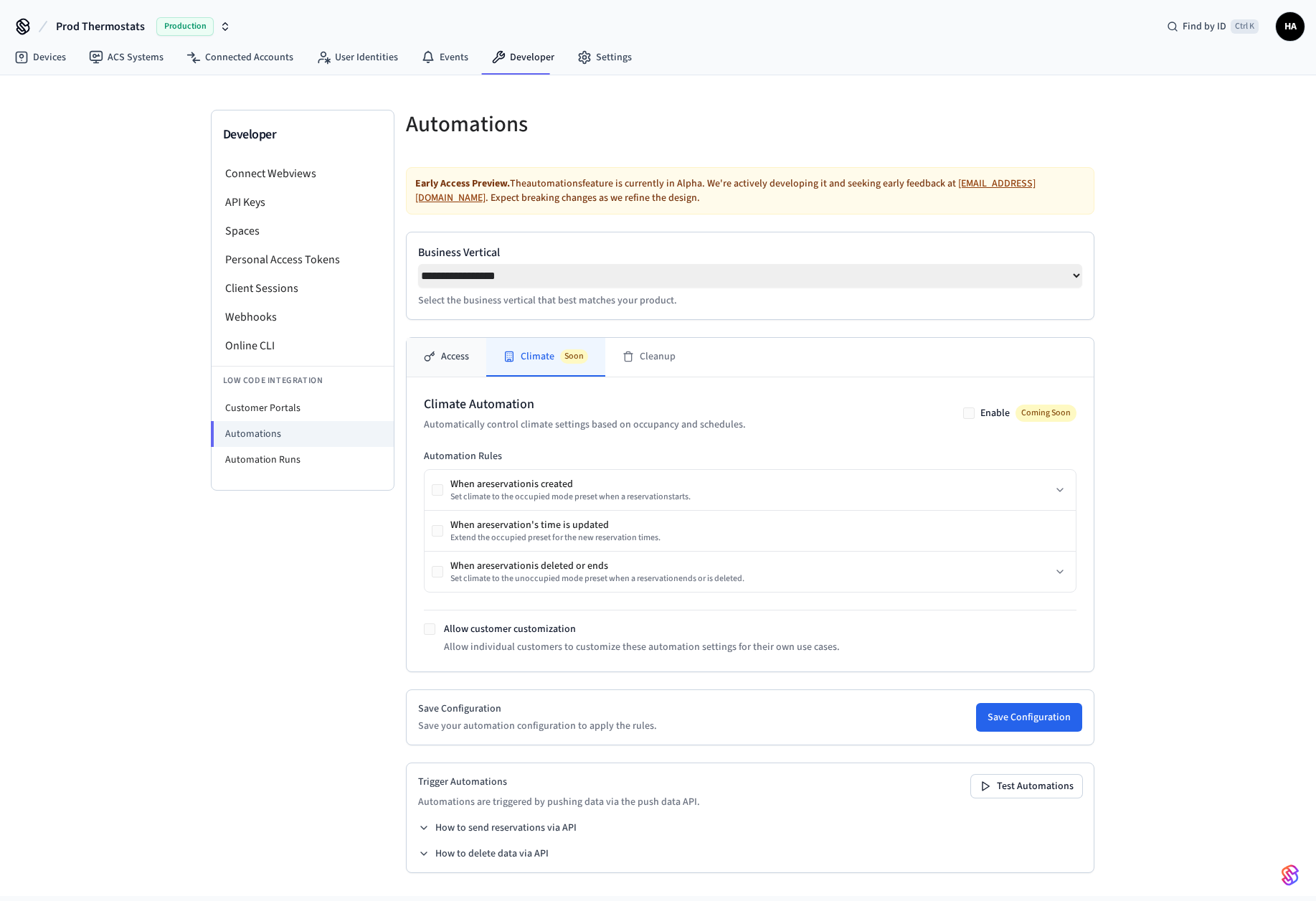
click at [459, 362] on button "Access" at bounding box center [446, 357] width 79 height 39
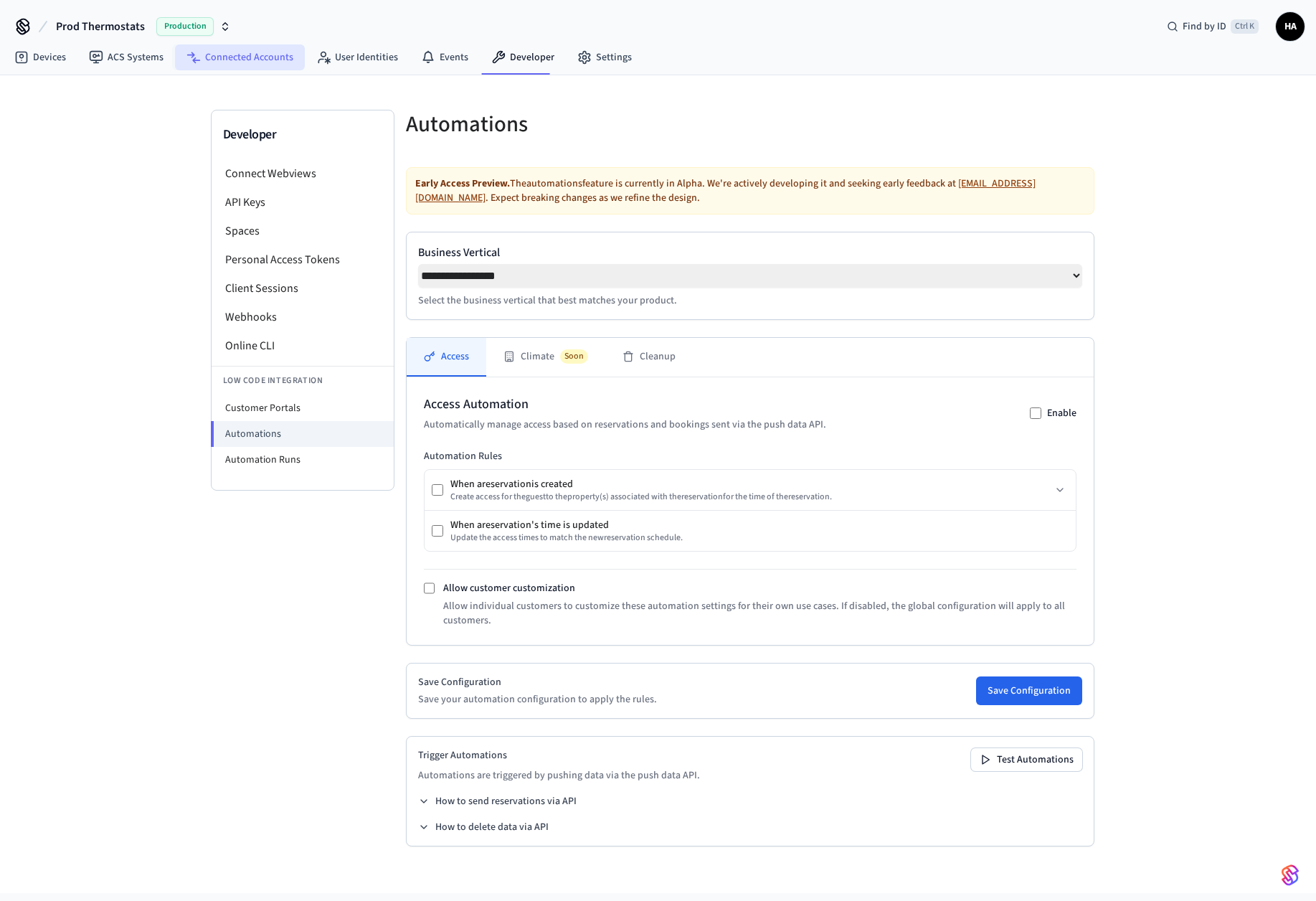
click at [240, 59] on link "Connected Accounts" at bounding box center [240, 57] width 130 height 26
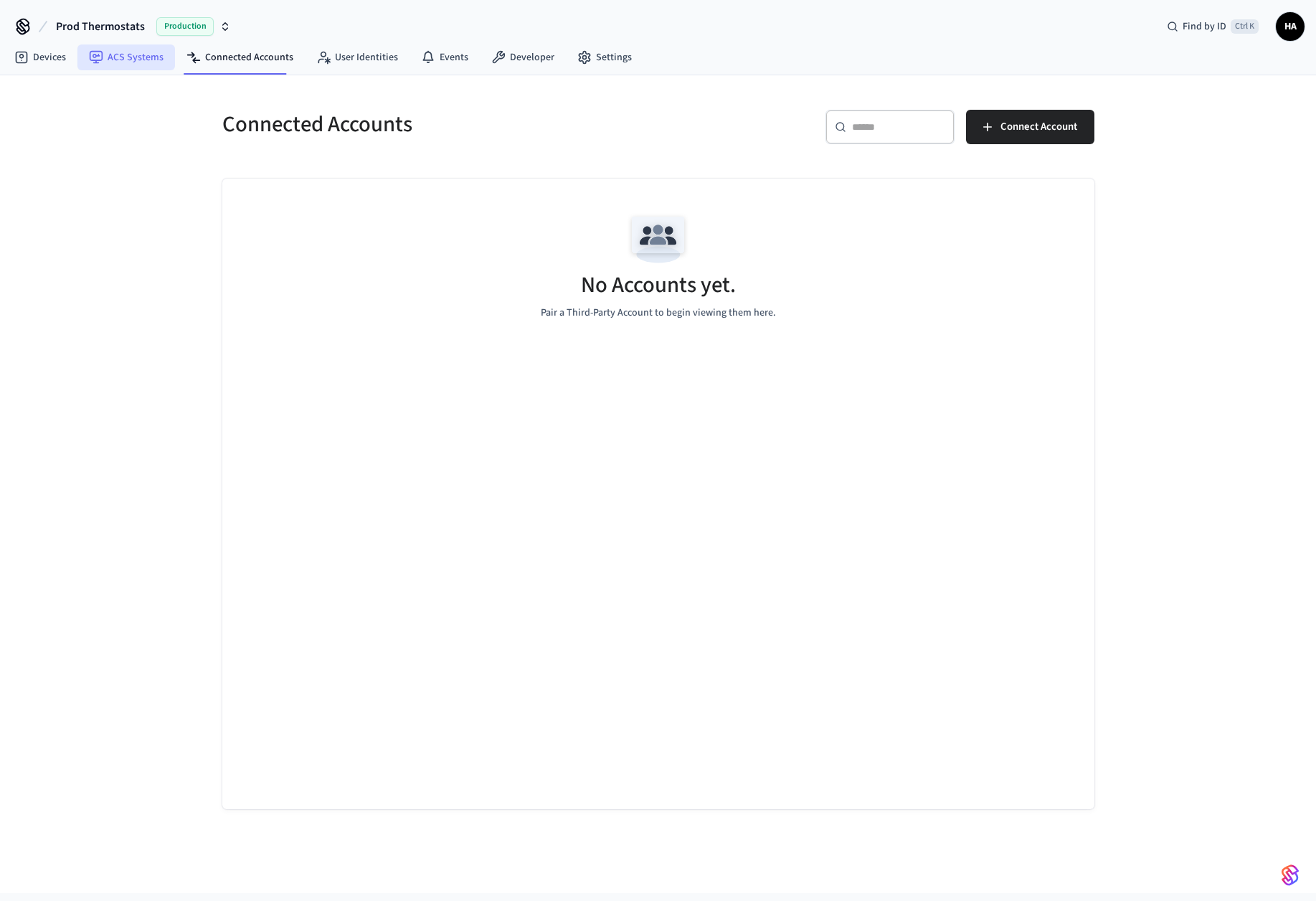
click at [108, 59] on link "ACS Systems" at bounding box center [125, 57] width 97 height 26
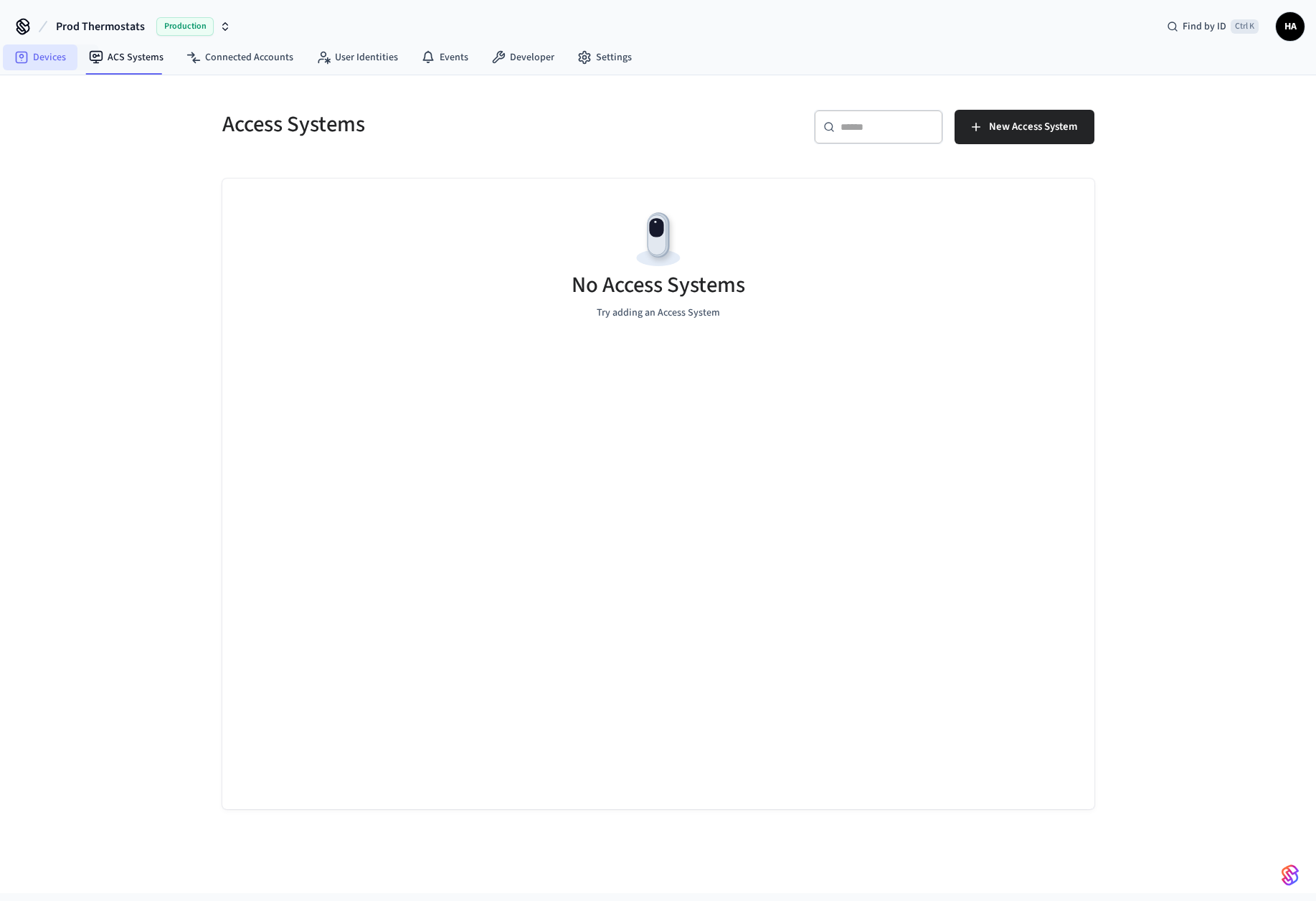
click at [49, 61] on link "Devices" at bounding box center [40, 57] width 75 height 26
